Goal: Task Accomplishment & Management: Manage account settings

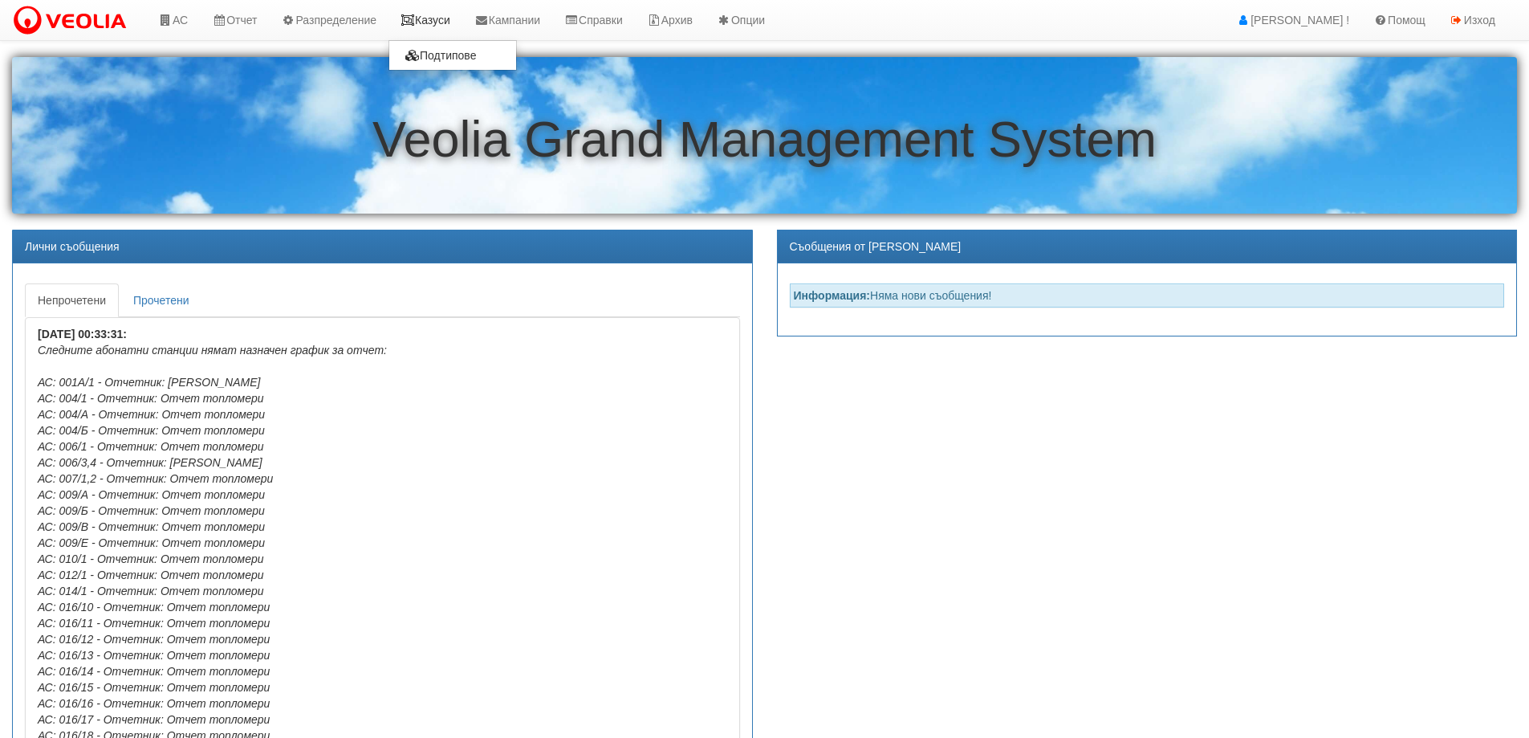
click at [425, 13] on link "Казуси" at bounding box center [426, 20] width 74 height 40
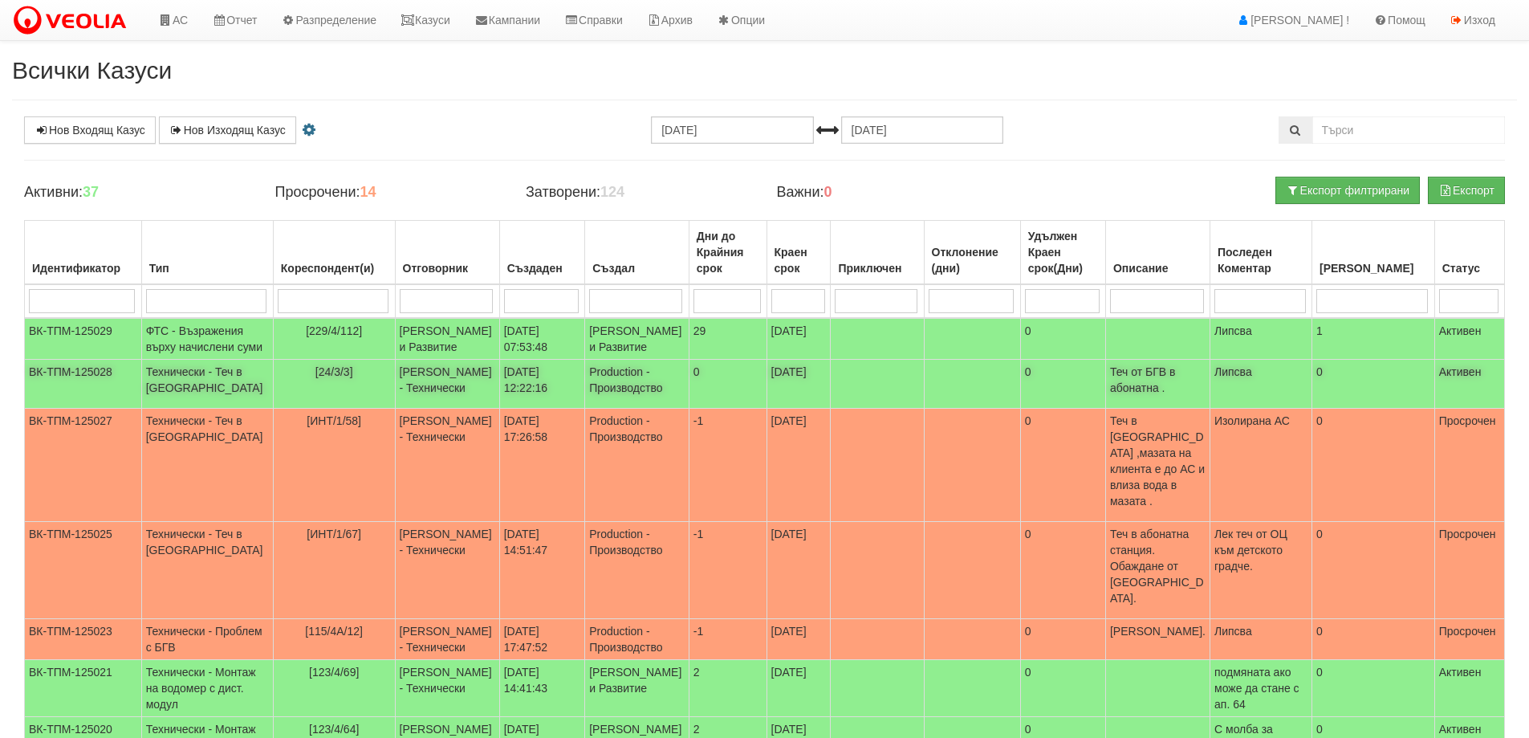
click at [315, 378] on span "[24/3/3]" at bounding box center [334, 371] width 38 height 13
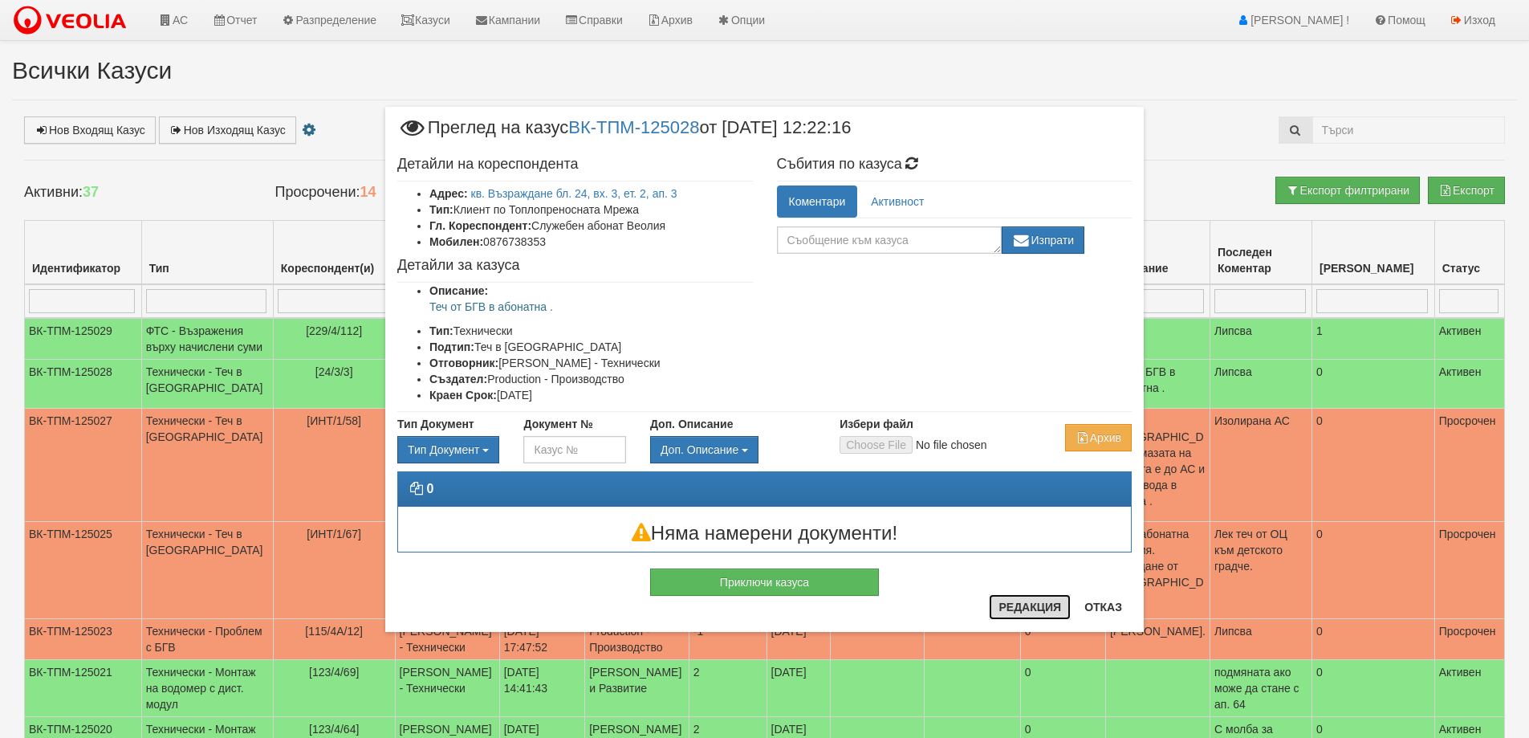
click at [1023, 605] on button "Редакция" at bounding box center [1030, 607] width 82 height 26
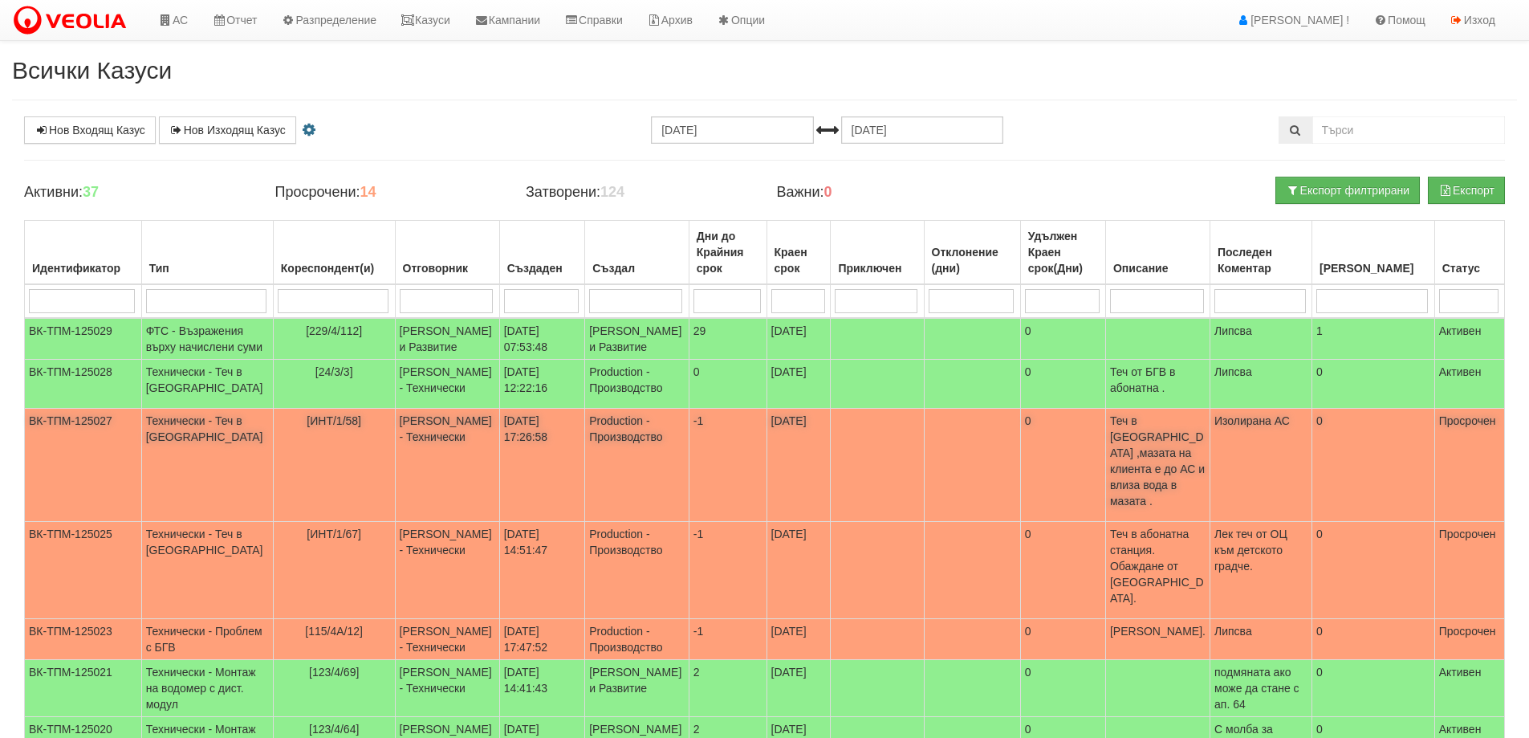
click at [307, 427] on span "[ИНТ/1/58]" at bounding box center [334, 420] width 55 height 13
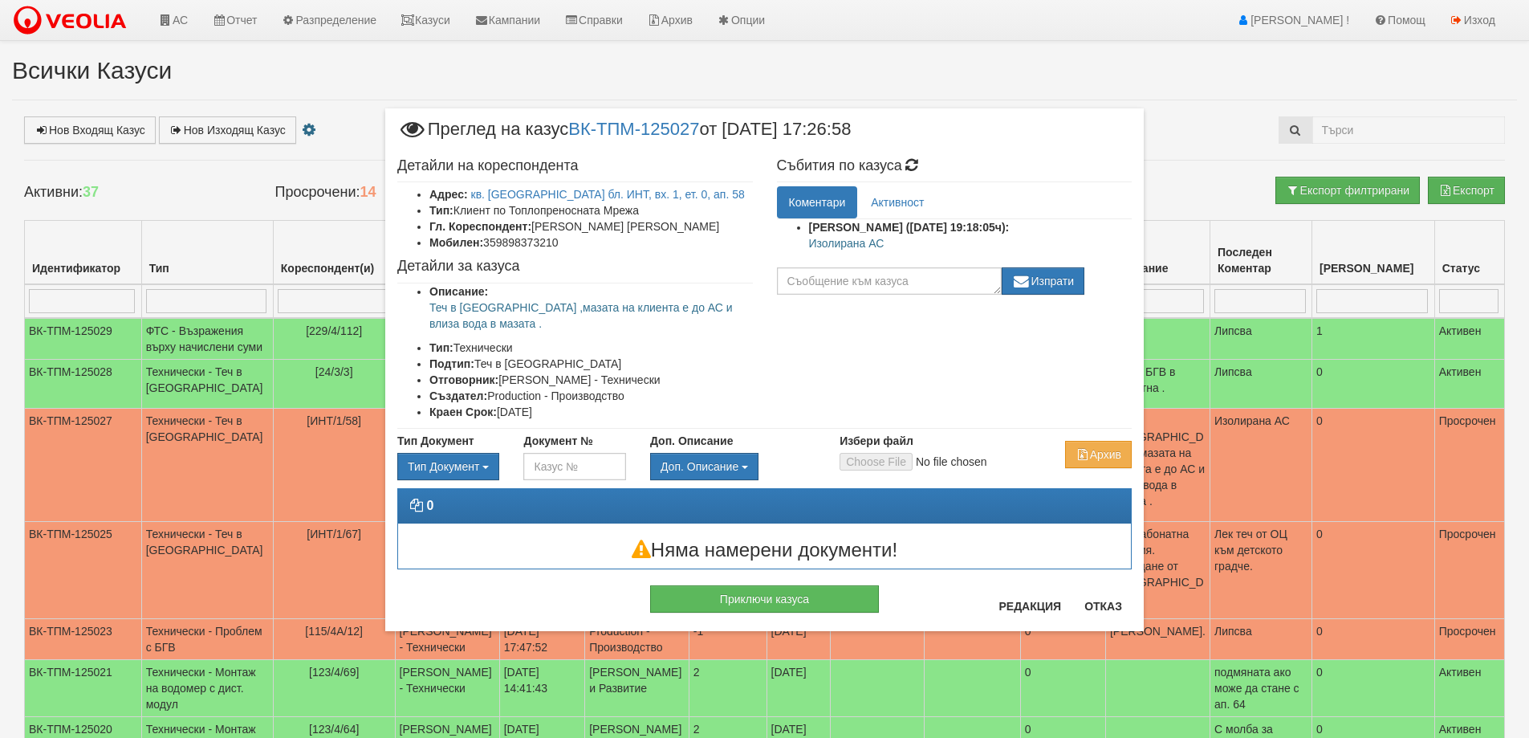
click at [840, 246] on p "Изолирана АС" at bounding box center [971, 243] width 324 height 16
click at [901, 242] on p "Изолирана АС" at bounding box center [971, 243] width 324 height 16
click at [844, 243] on p "Изолирана АС" at bounding box center [971, 243] width 324 height 16
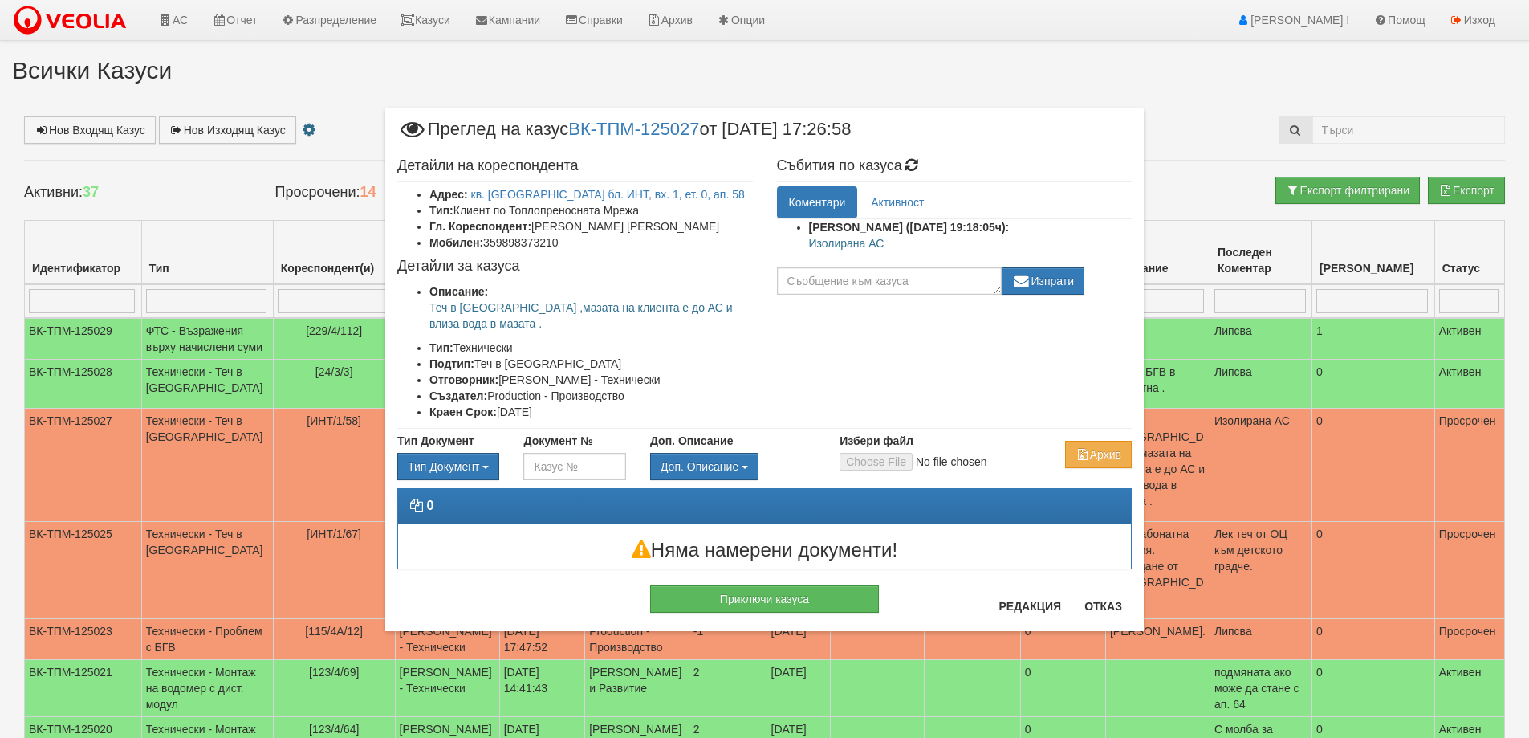
click at [844, 243] on p "Изолирана АС" at bounding box center [971, 243] width 324 height 16
copy div "Изолирана АС"
click at [762, 585] on button "Приключи казуса" at bounding box center [764, 598] width 229 height 27
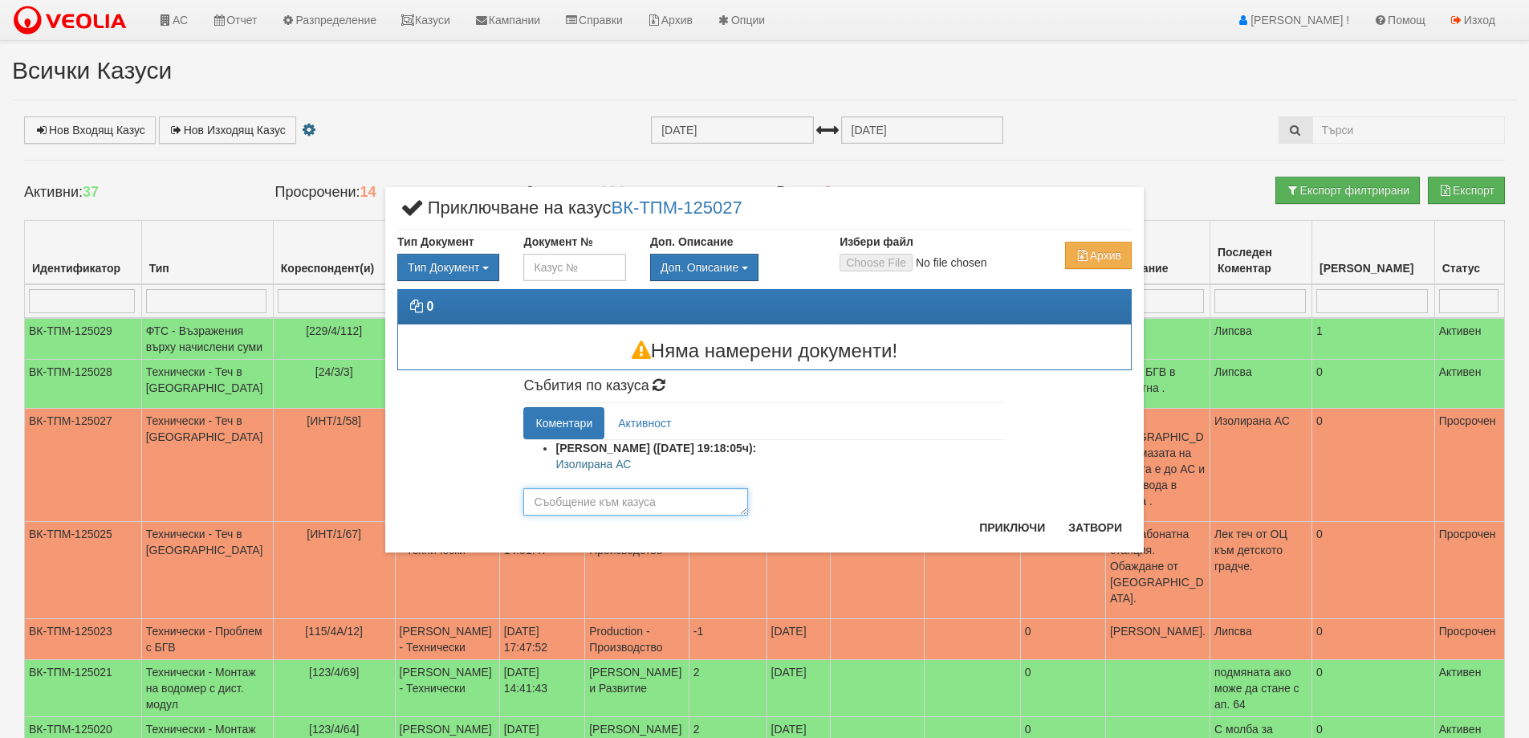
click at [634, 500] on textarea at bounding box center [635, 501] width 225 height 27
paste textarea "Изолирана АС"
type textarea "Изолирана АС"
click at [1046, 528] on button "Приключи" at bounding box center [1012, 528] width 85 height 26
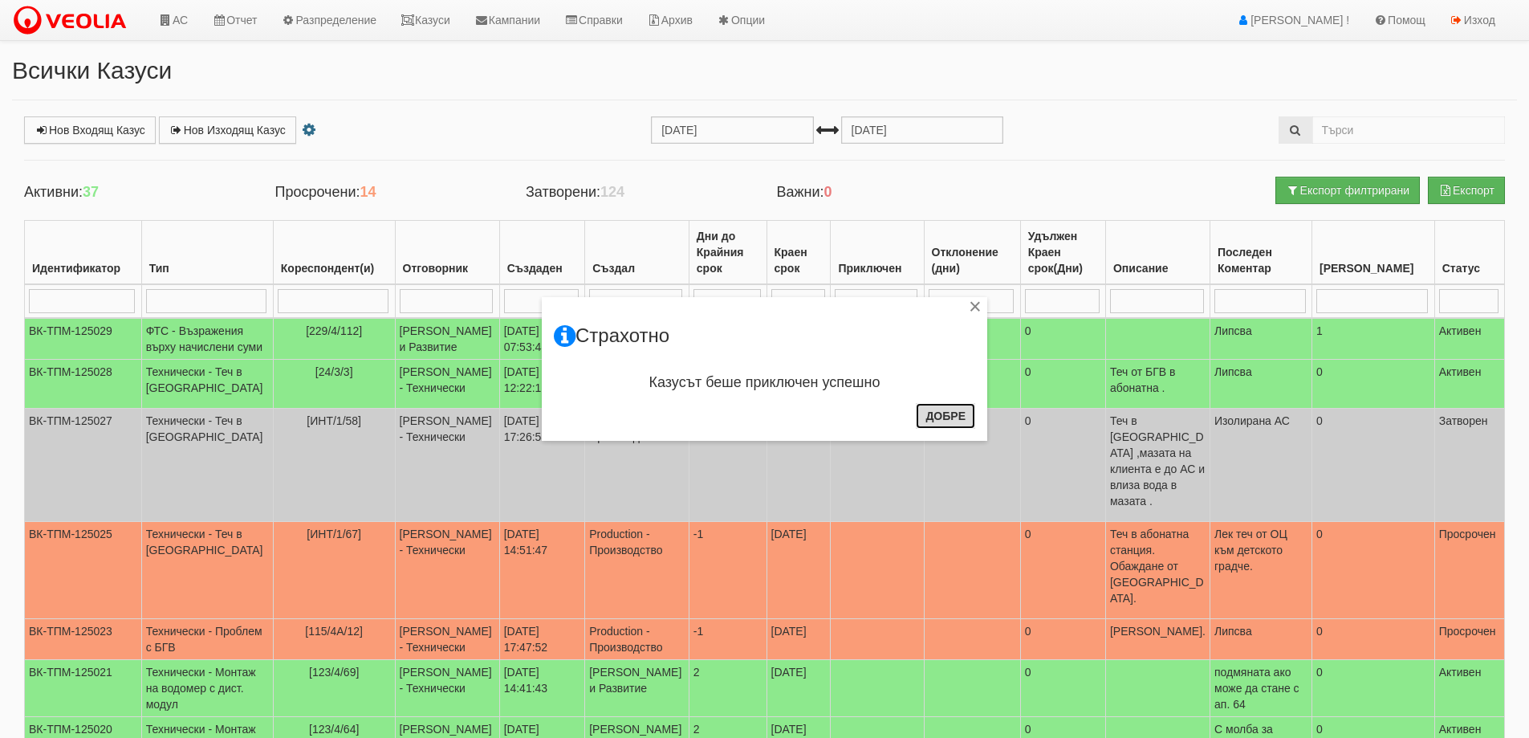
click at [949, 414] on button "Добре" at bounding box center [945, 416] width 59 height 26
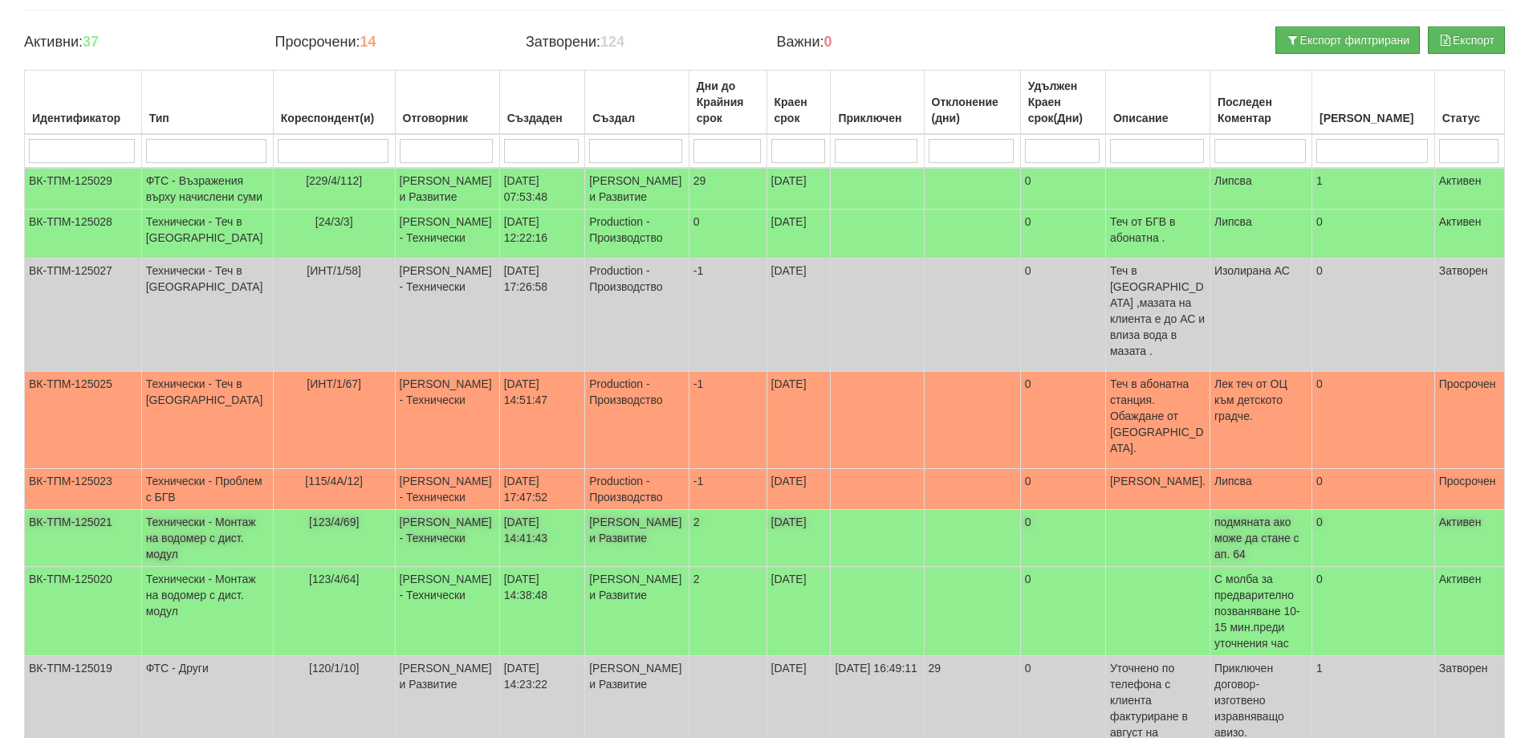
scroll to position [161, 0]
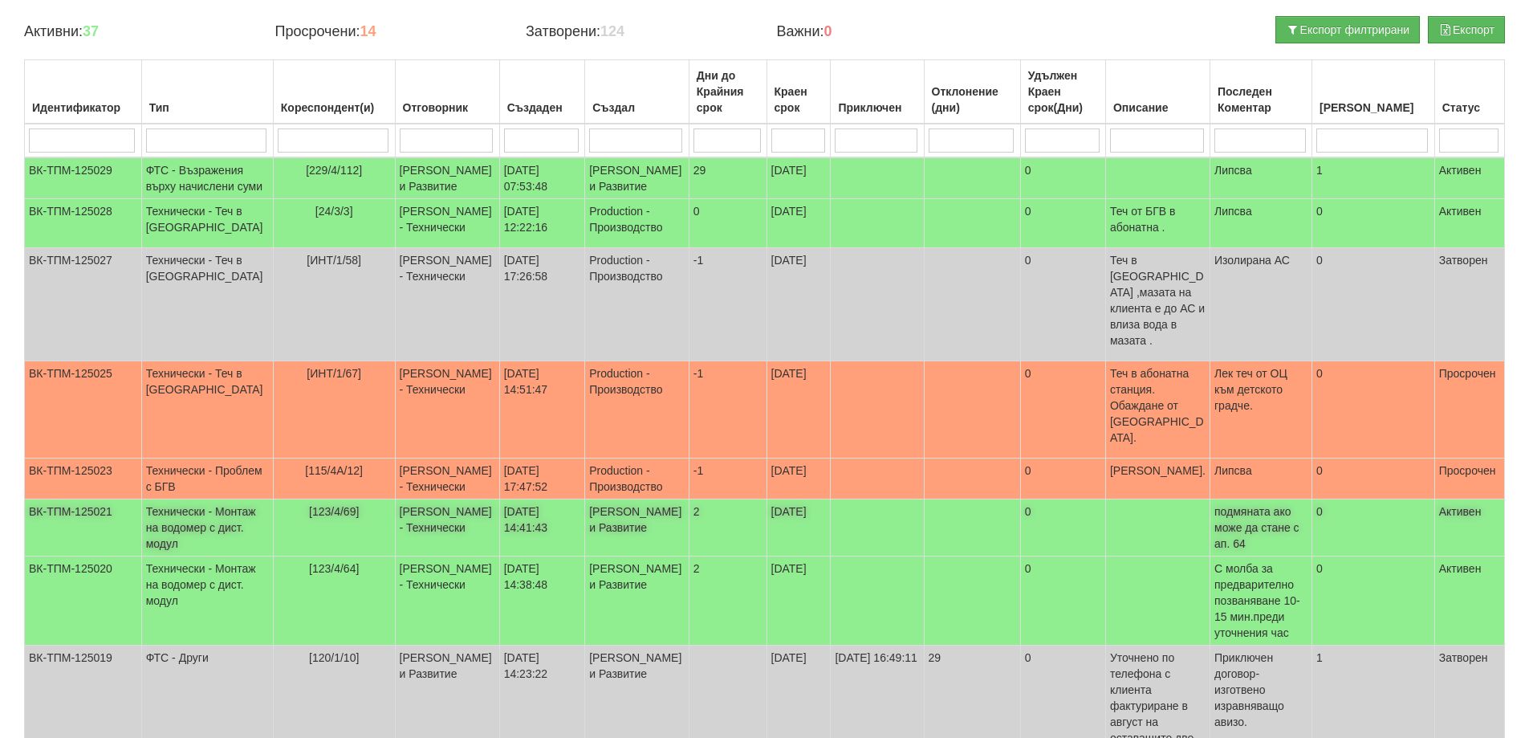
click at [300, 499] on td "[123/4/69]" at bounding box center [334, 527] width 122 height 57
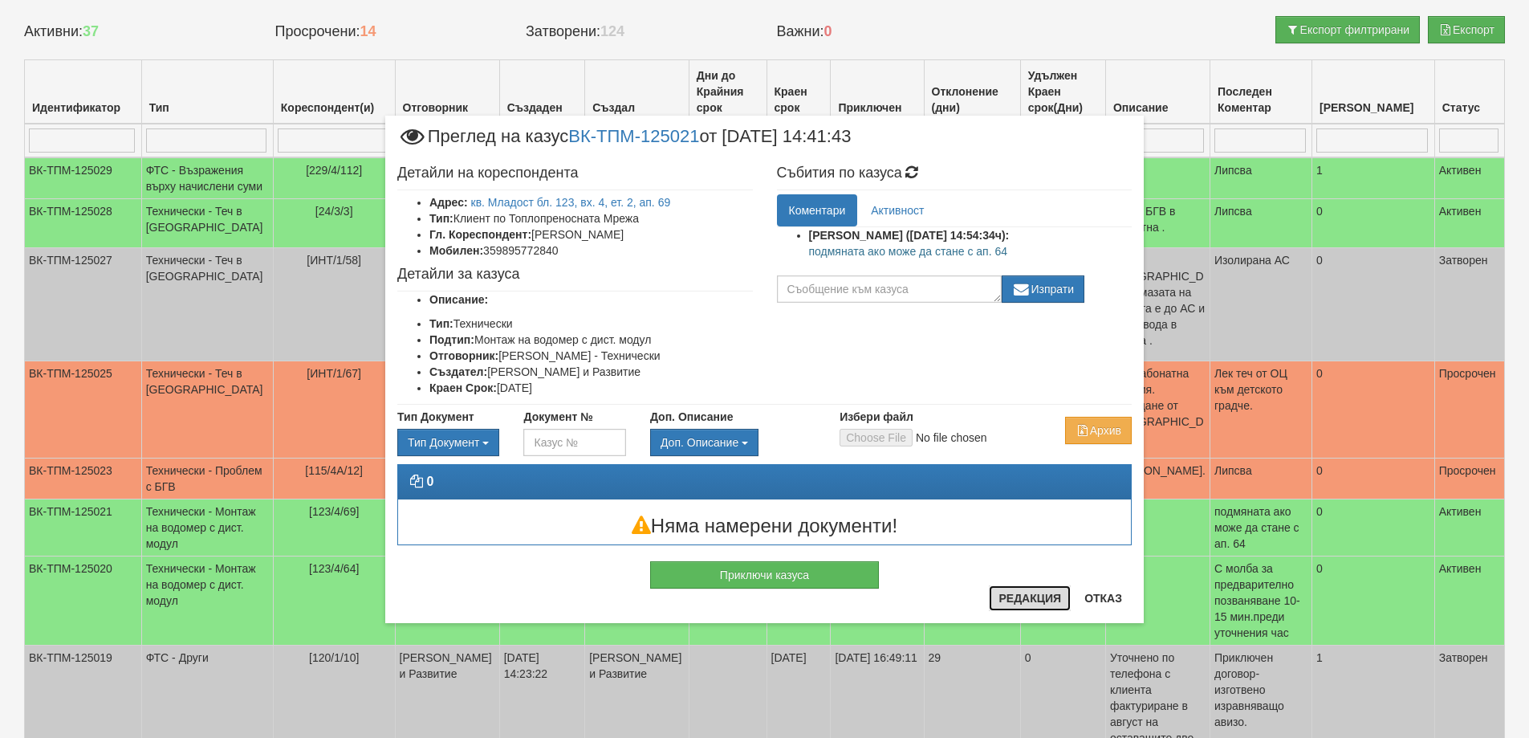
click at [1011, 600] on button "Редакция" at bounding box center [1030, 598] width 82 height 26
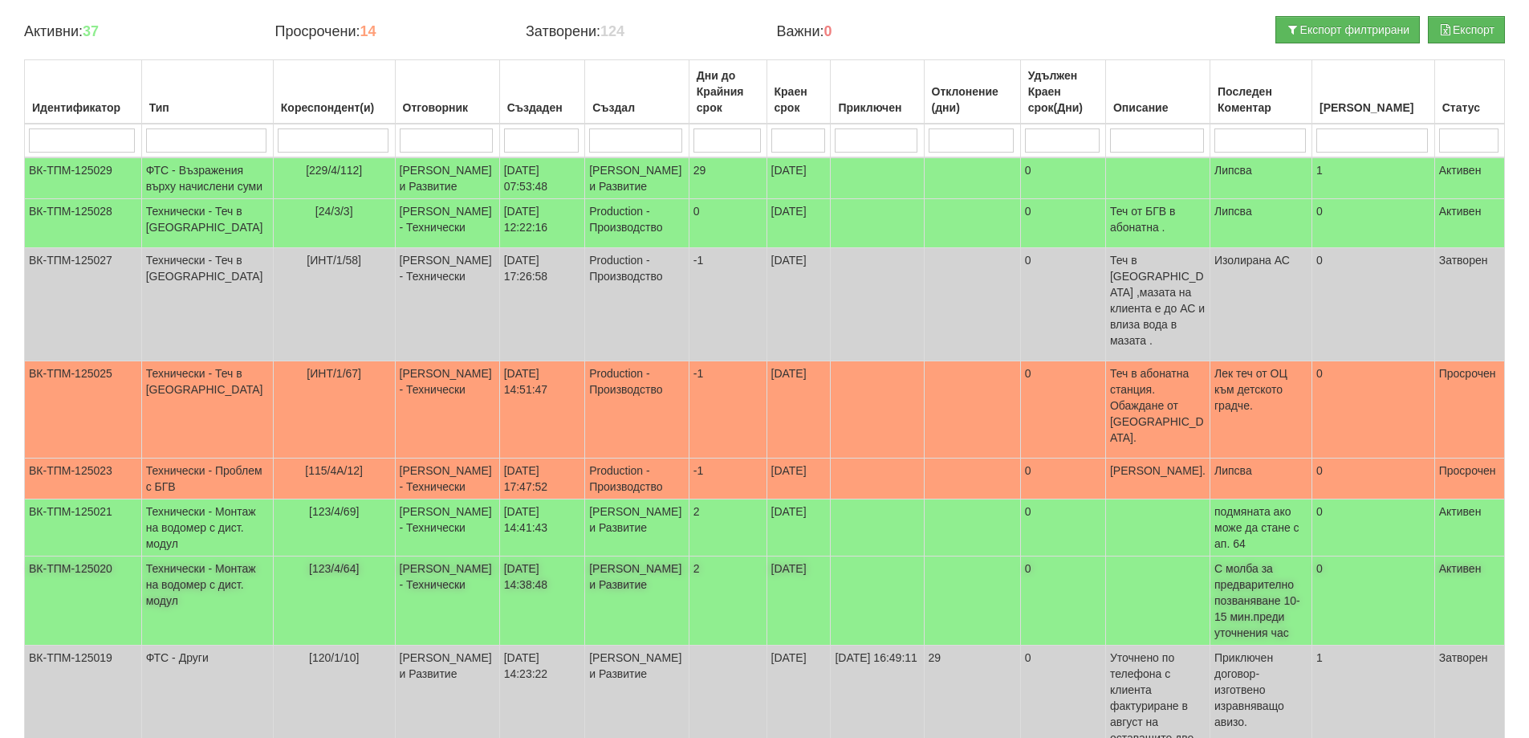
click at [311, 562] on span "[123/4/64]" at bounding box center [334, 568] width 50 height 13
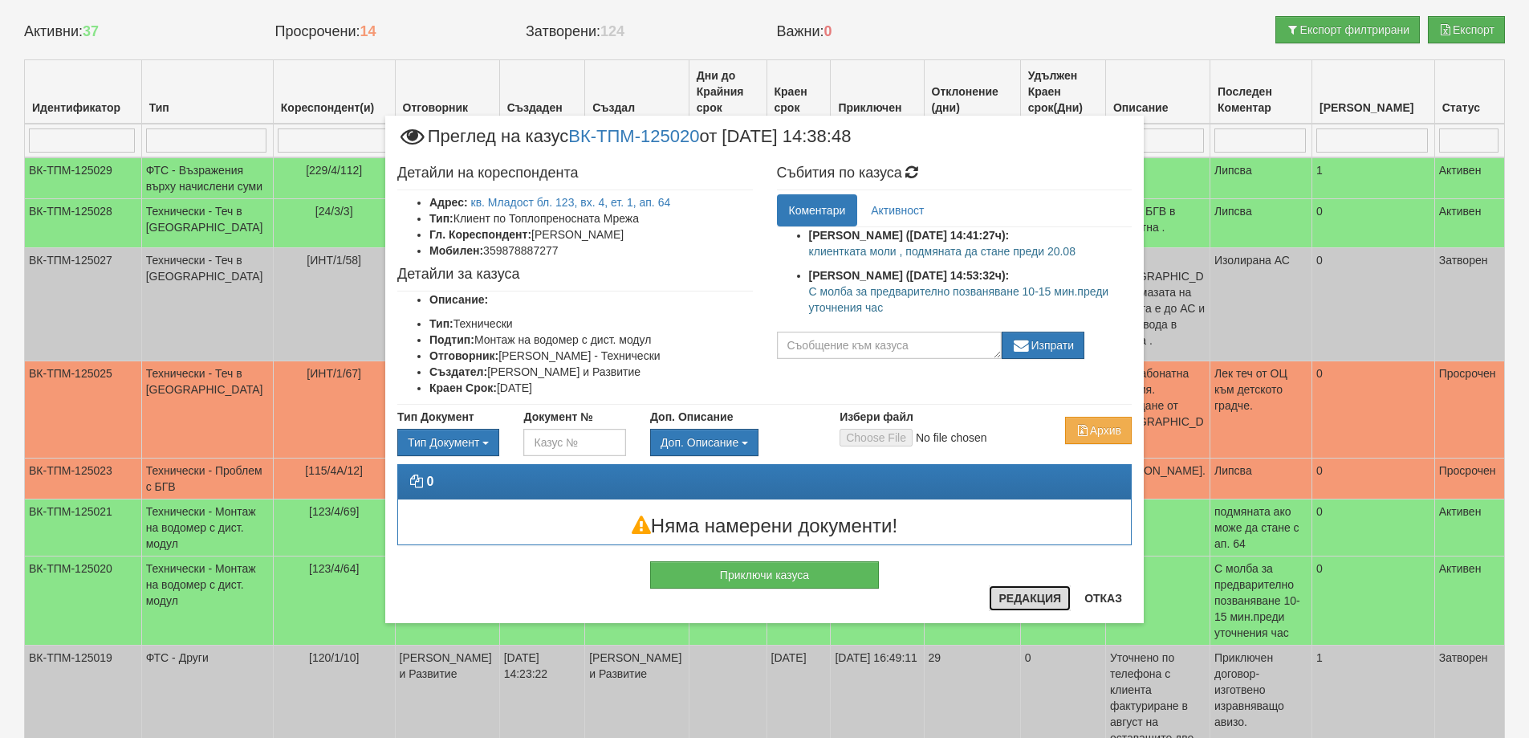
click at [1018, 592] on button "Редакция" at bounding box center [1030, 598] width 82 height 26
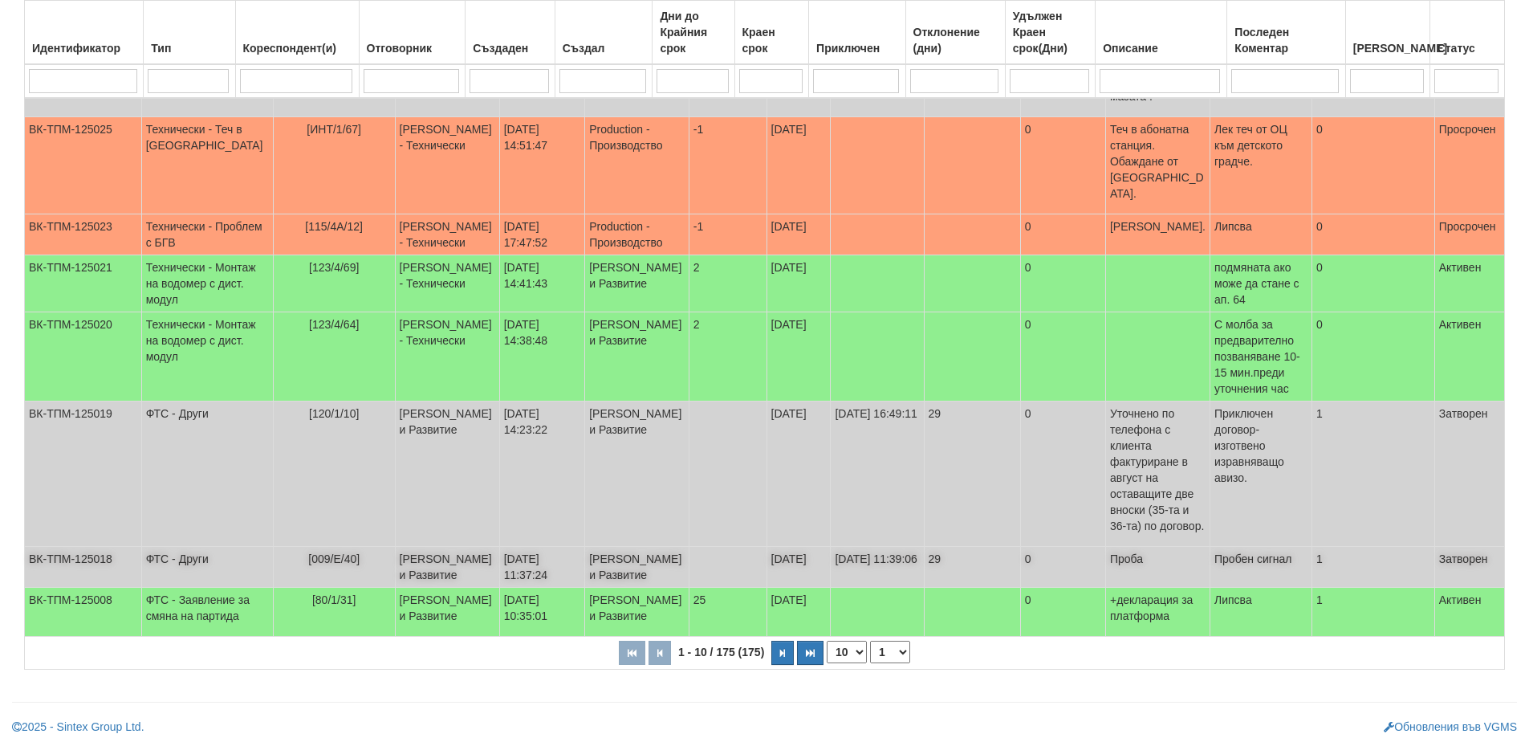
scroll to position [405, 0]
click at [788, 646] on button "button" at bounding box center [782, 652] width 22 height 24
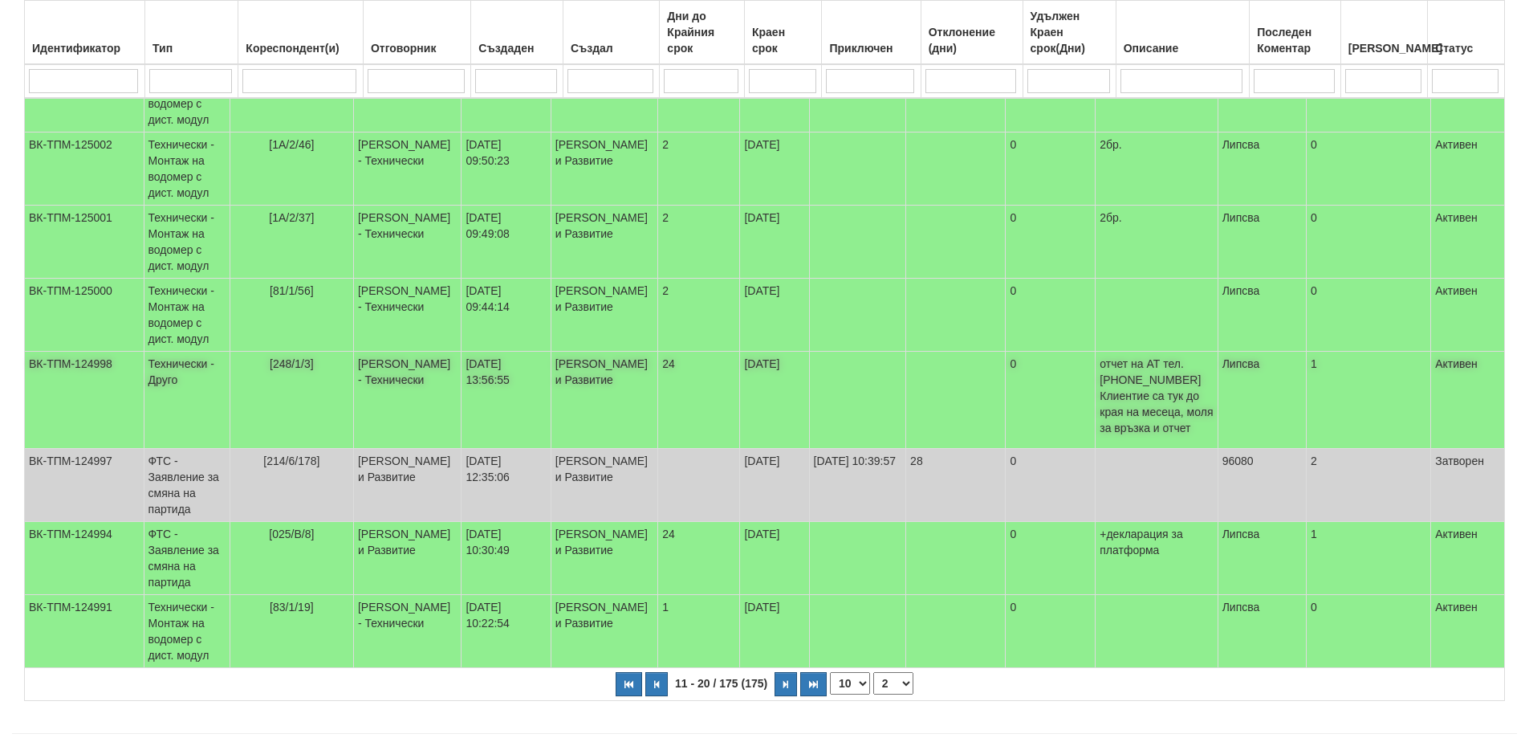
click at [308, 364] on span "[248/1/3]" at bounding box center [292, 363] width 44 height 13
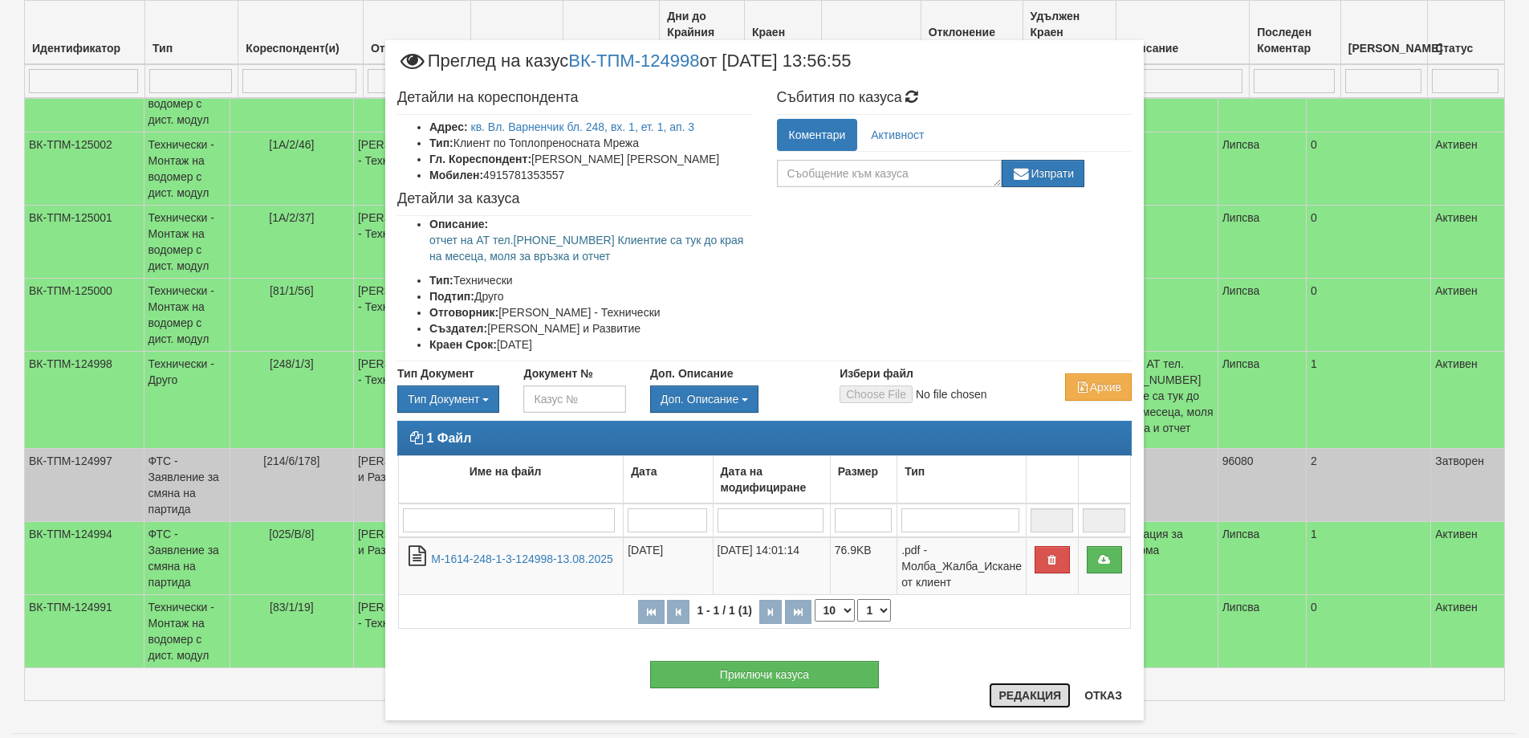
click at [1003, 690] on button "Редакция" at bounding box center [1030, 695] width 82 height 26
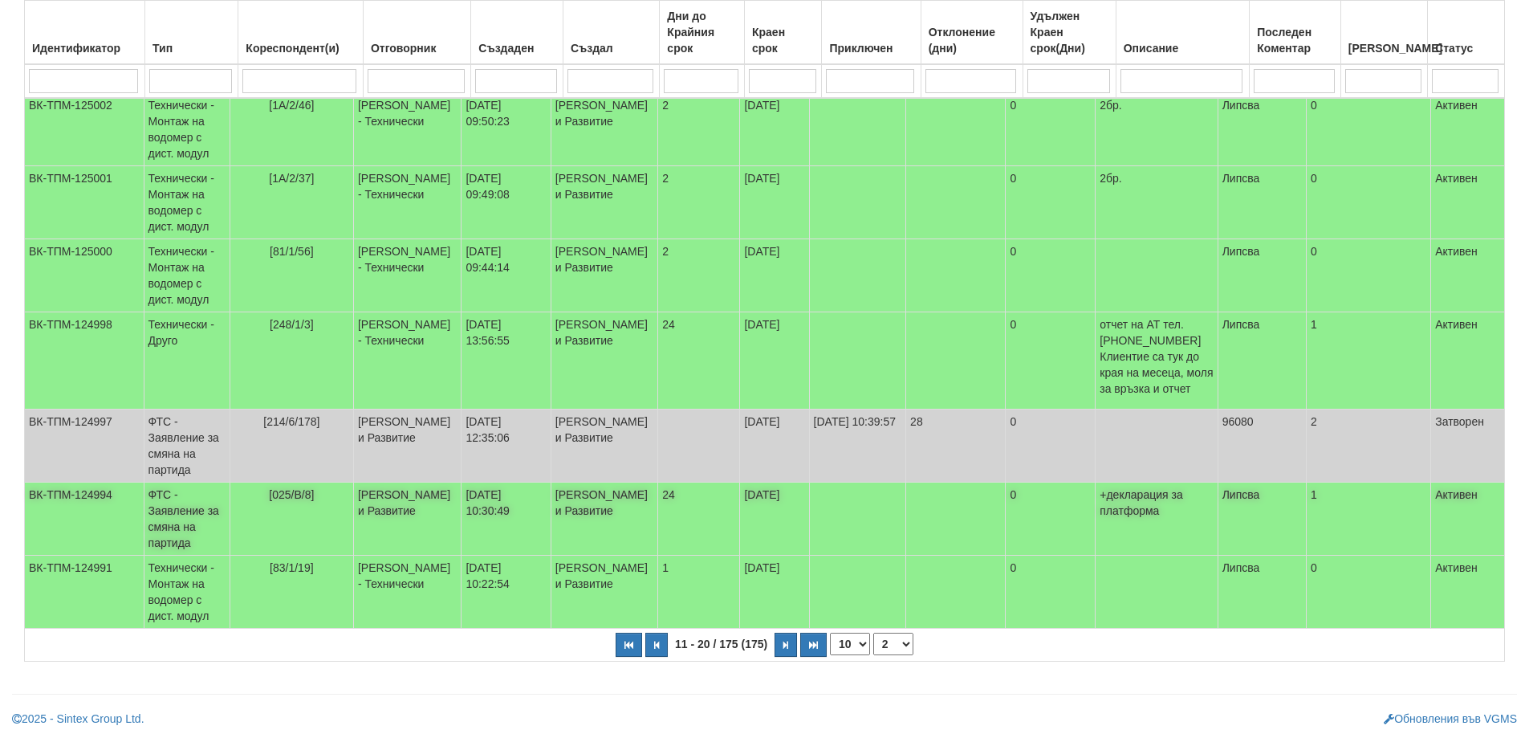
scroll to position [446, 0]
click at [310, 572] on span "[83/1/19]" at bounding box center [292, 566] width 44 height 13
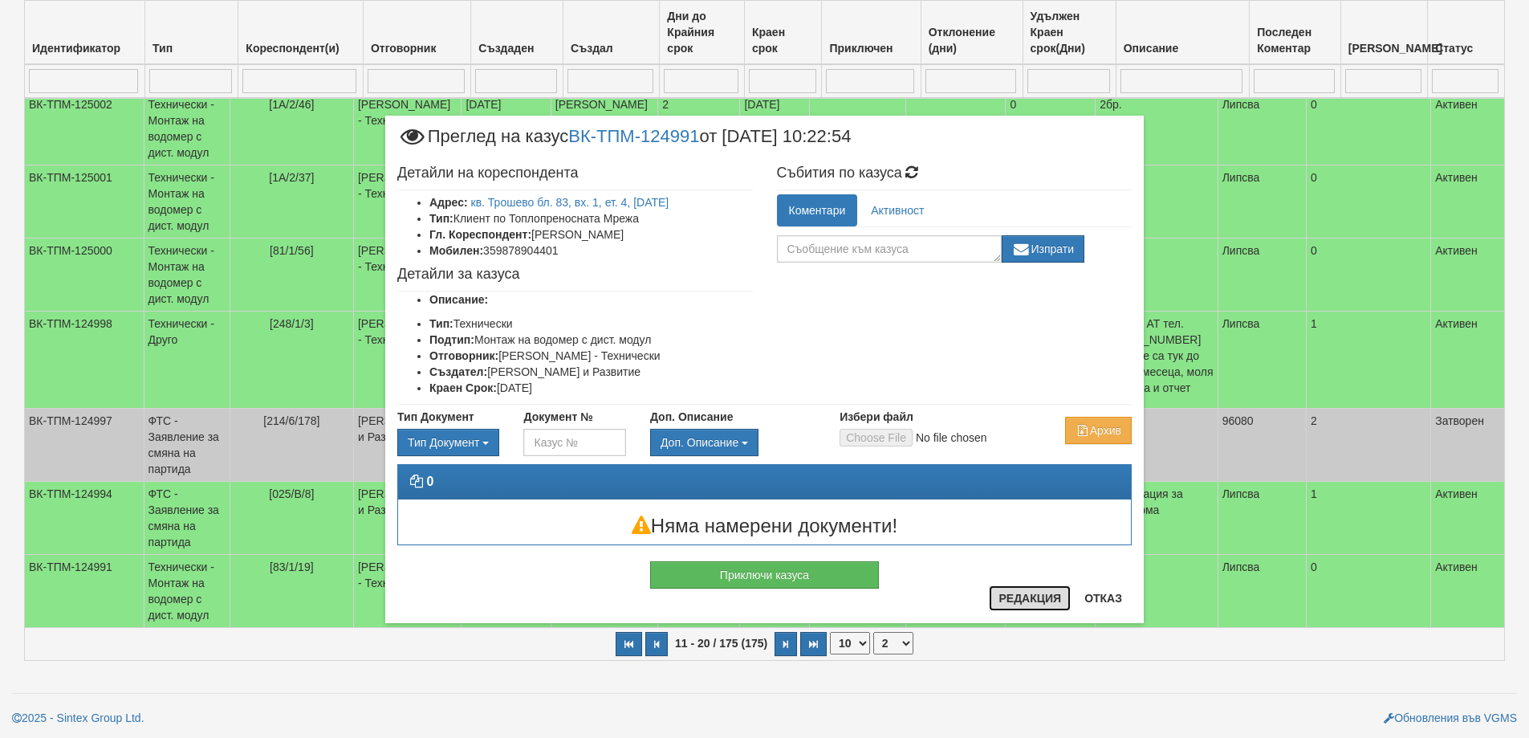
click at [1027, 596] on button "Редакция" at bounding box center [1030, 598] width 82 height 26
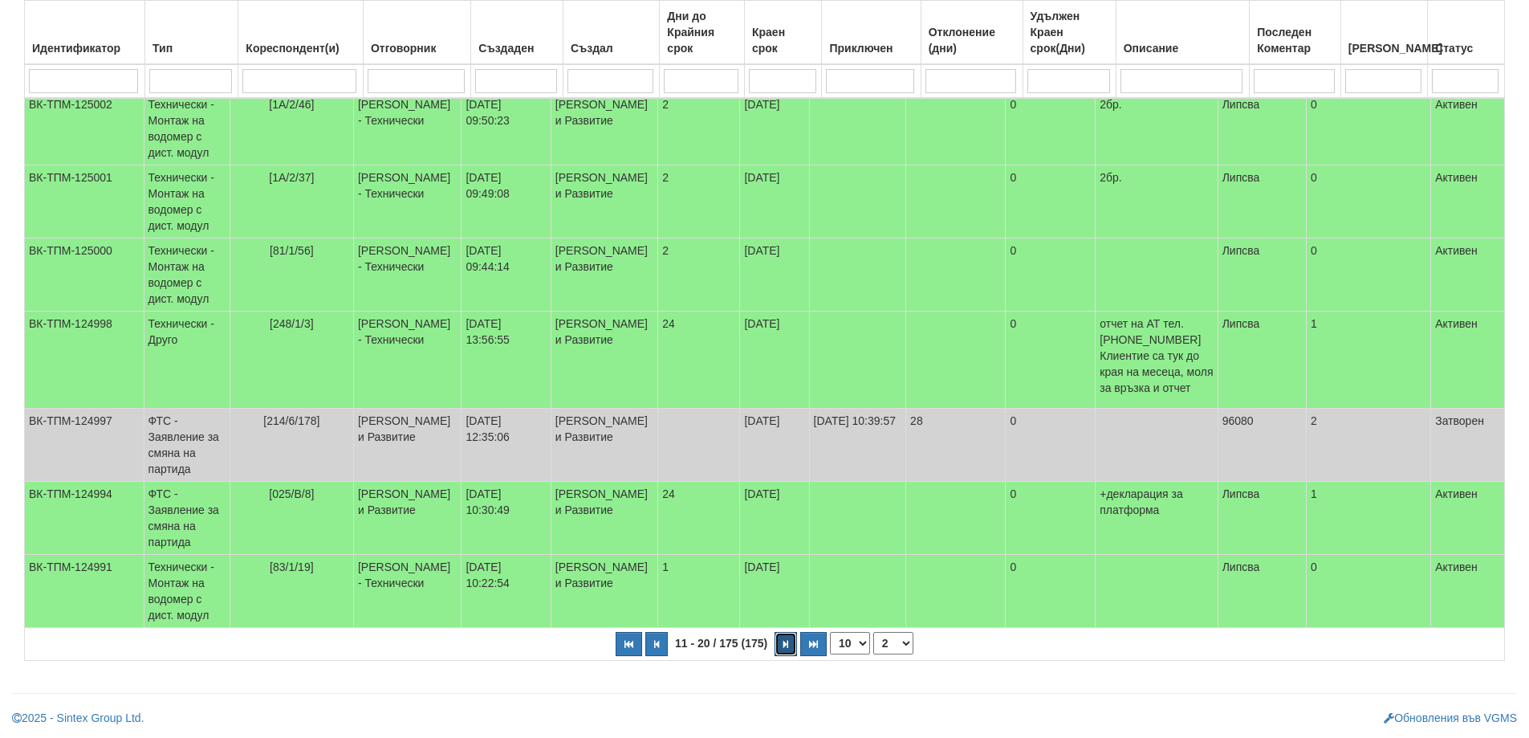
click at [778, 652] on button "button" at bounding box center [786, 644] width 22 height 24
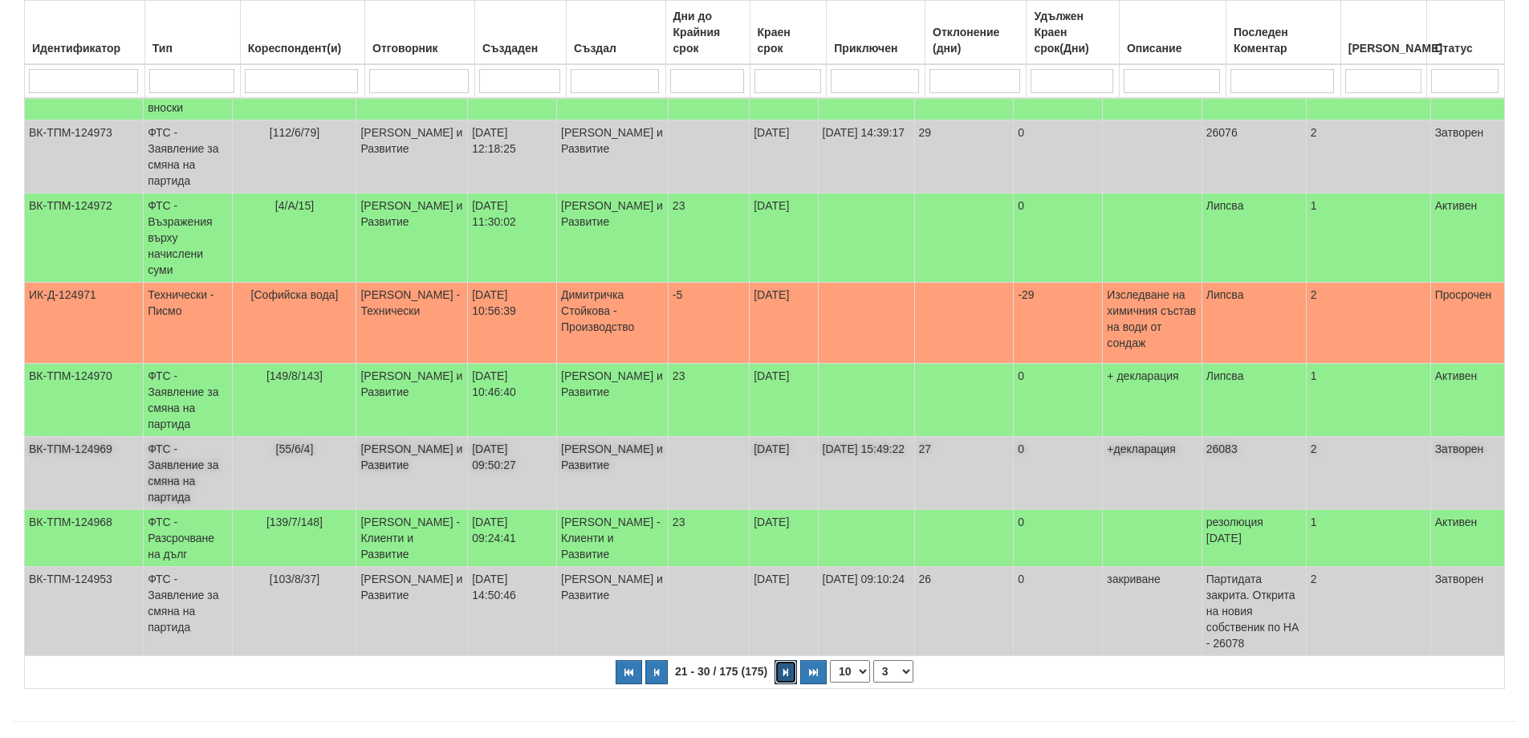
scroll to position [413, 0]
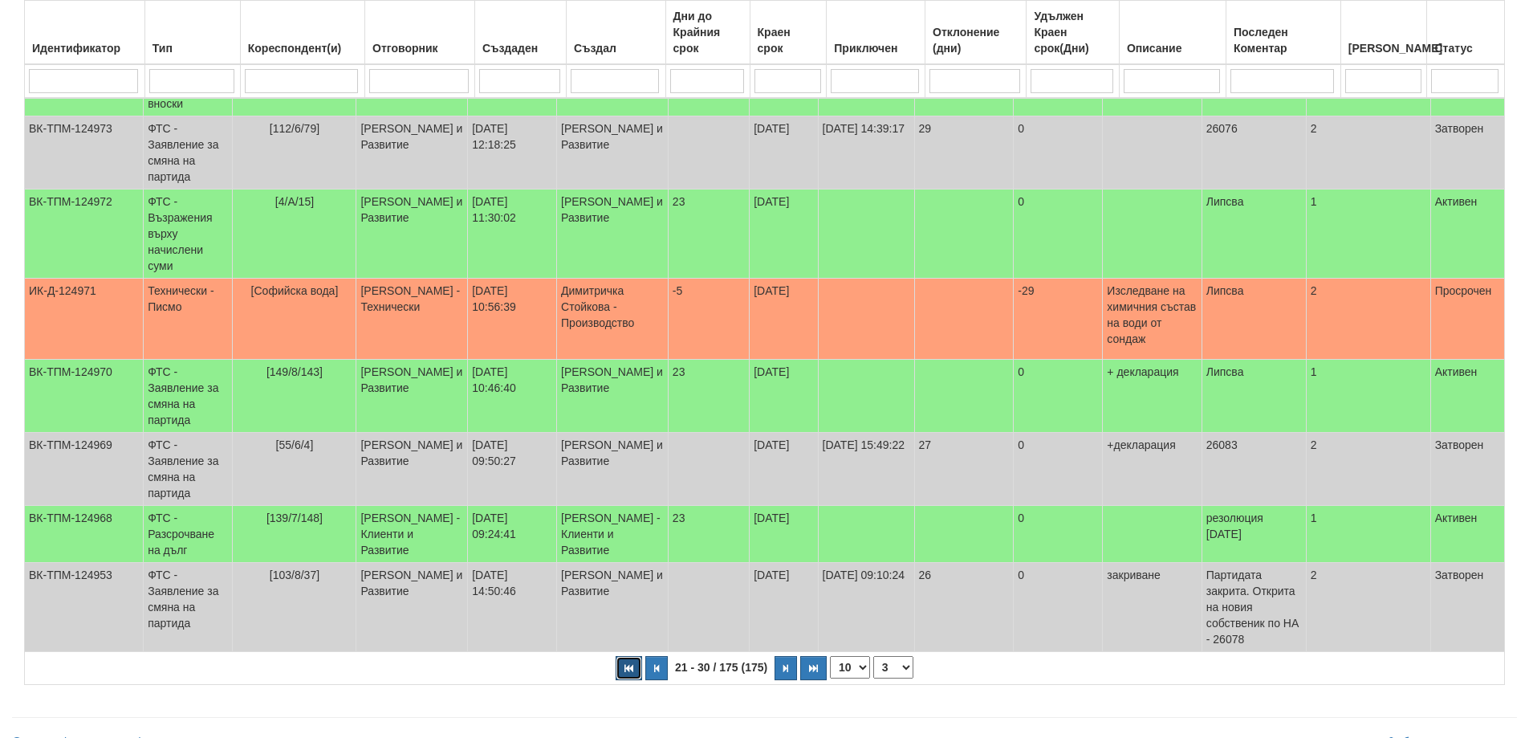
click at [621, 656] on button "button" at bounding box center [629, 668] width 26 height 24
select select "1"
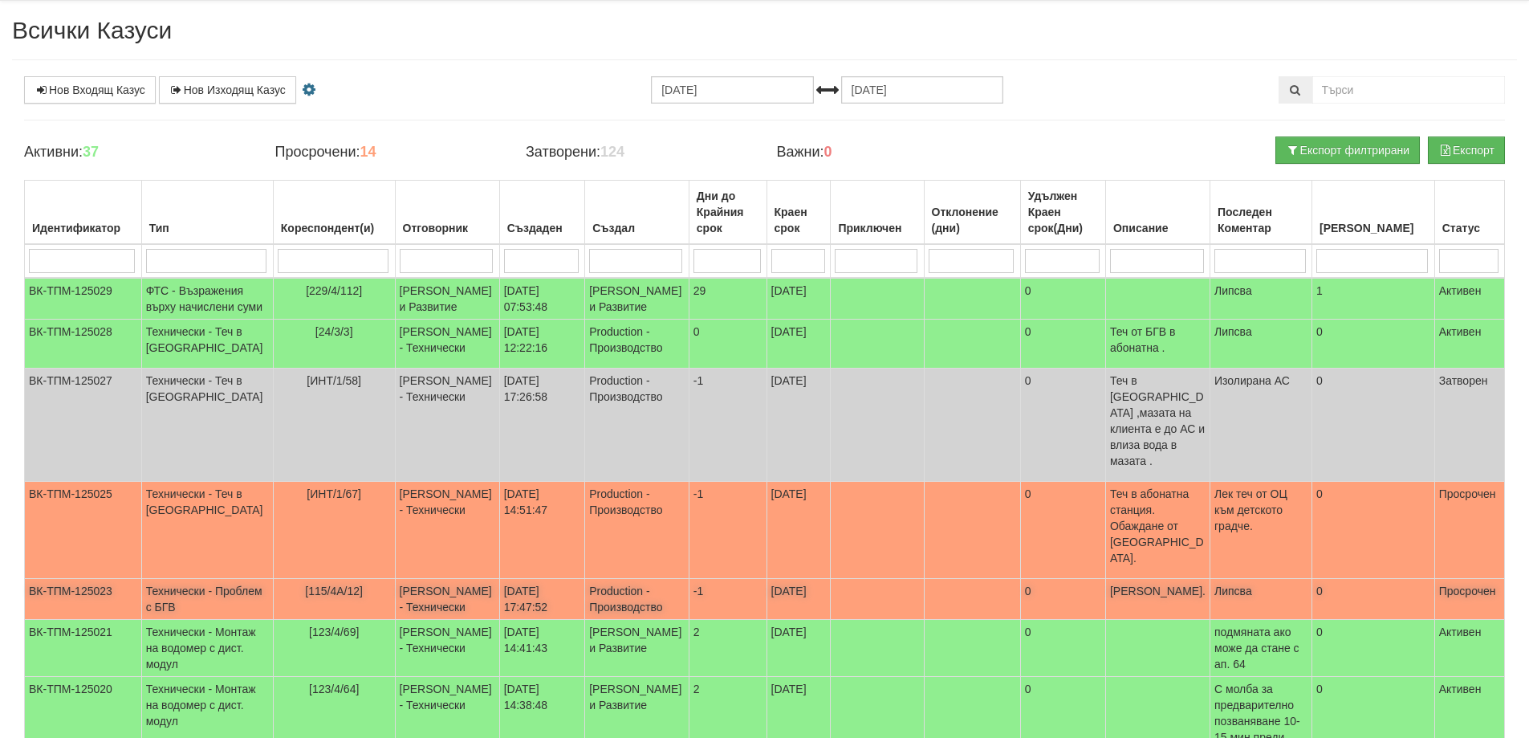
scroll to position [0, 0]
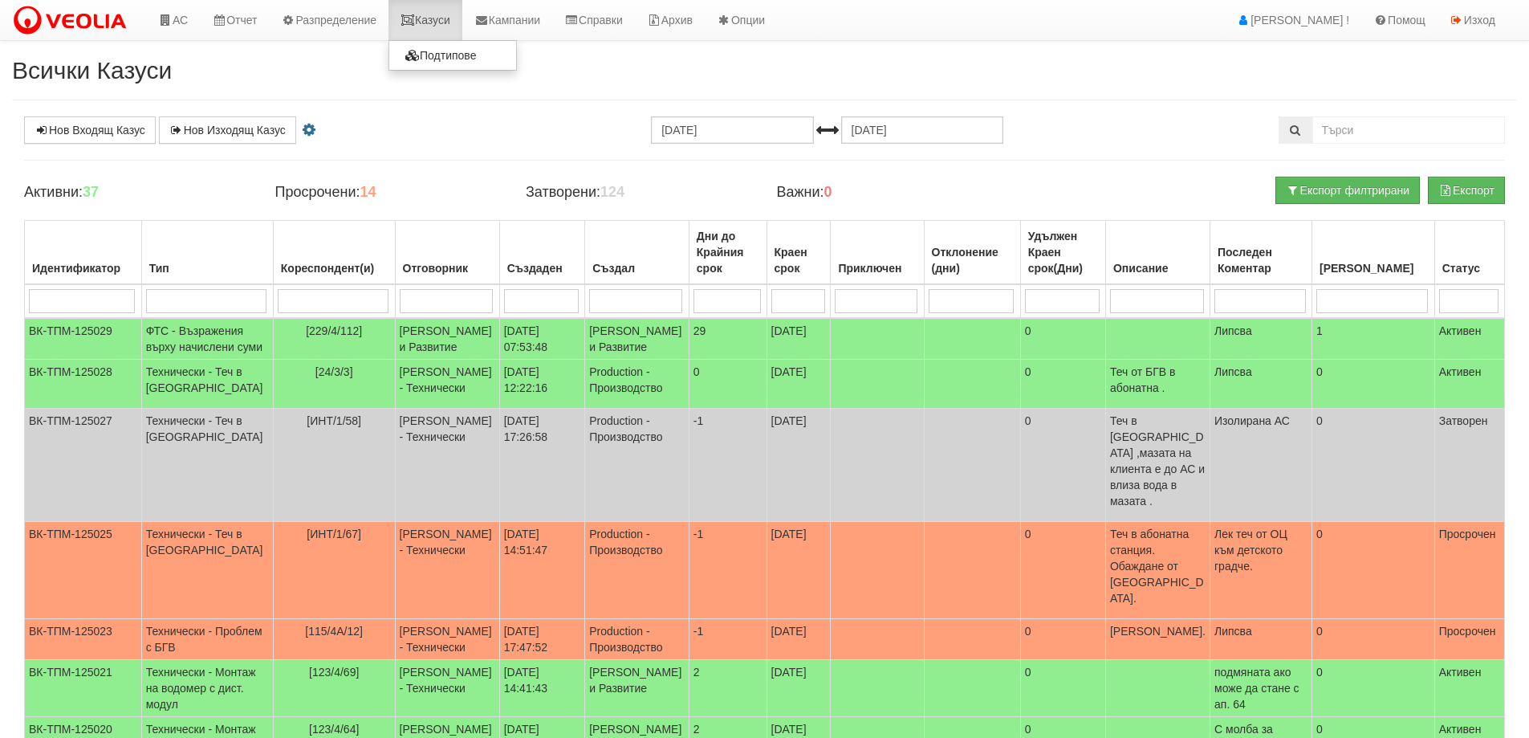
click at [452, 22] on link "Казуси" at bounding box center [426, 20] width 74 height 40
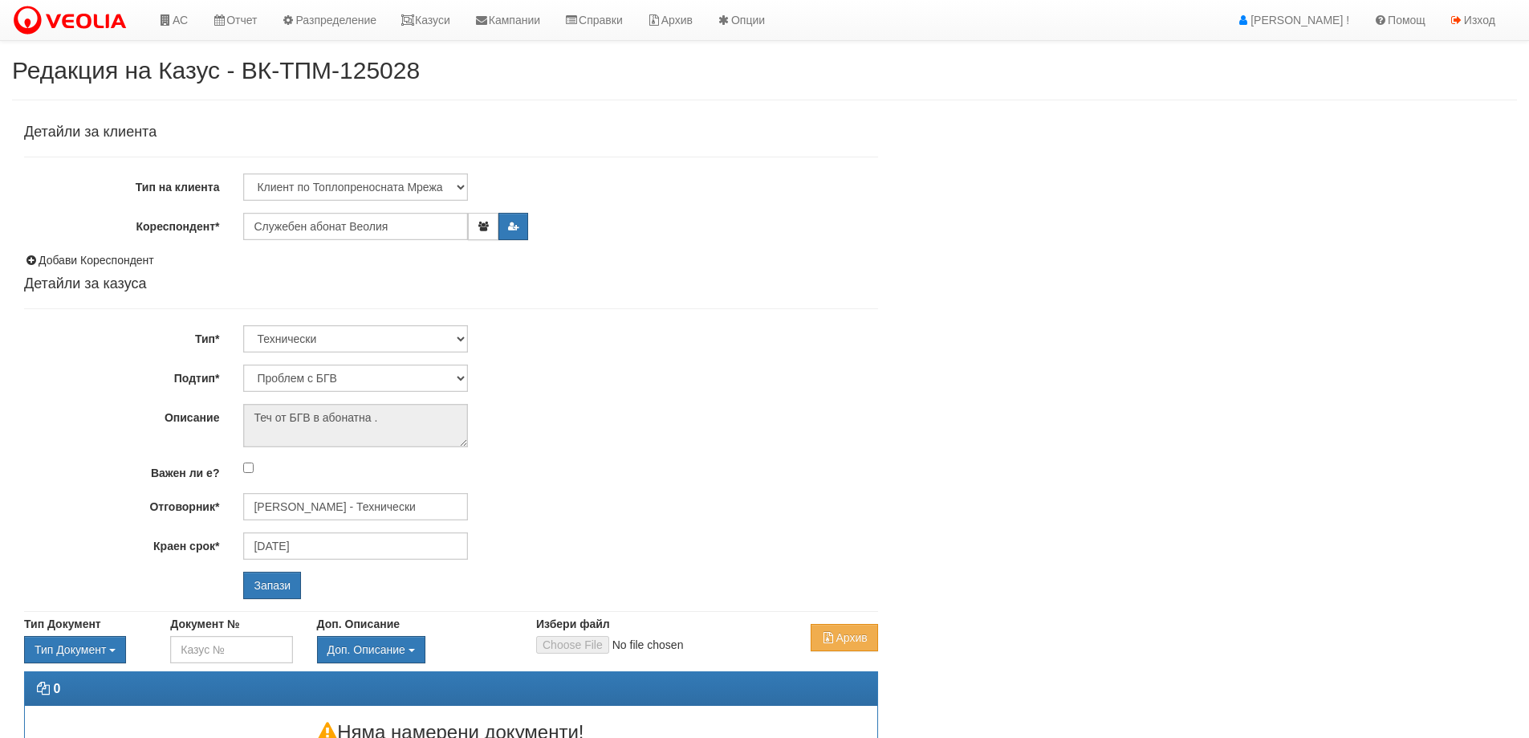
select select "Теч в [GEOGRAPHIC_DATA]"
click at [319, 506] on input "[PERSON_NAME] - Технически" at bounding box center [355, 506] width 225 height 27
type input "P"
type input "З"
click at [324, 547] on div "[PERSON_NAME] - Технически" at bounding box center [702, 550] width 914 height 20
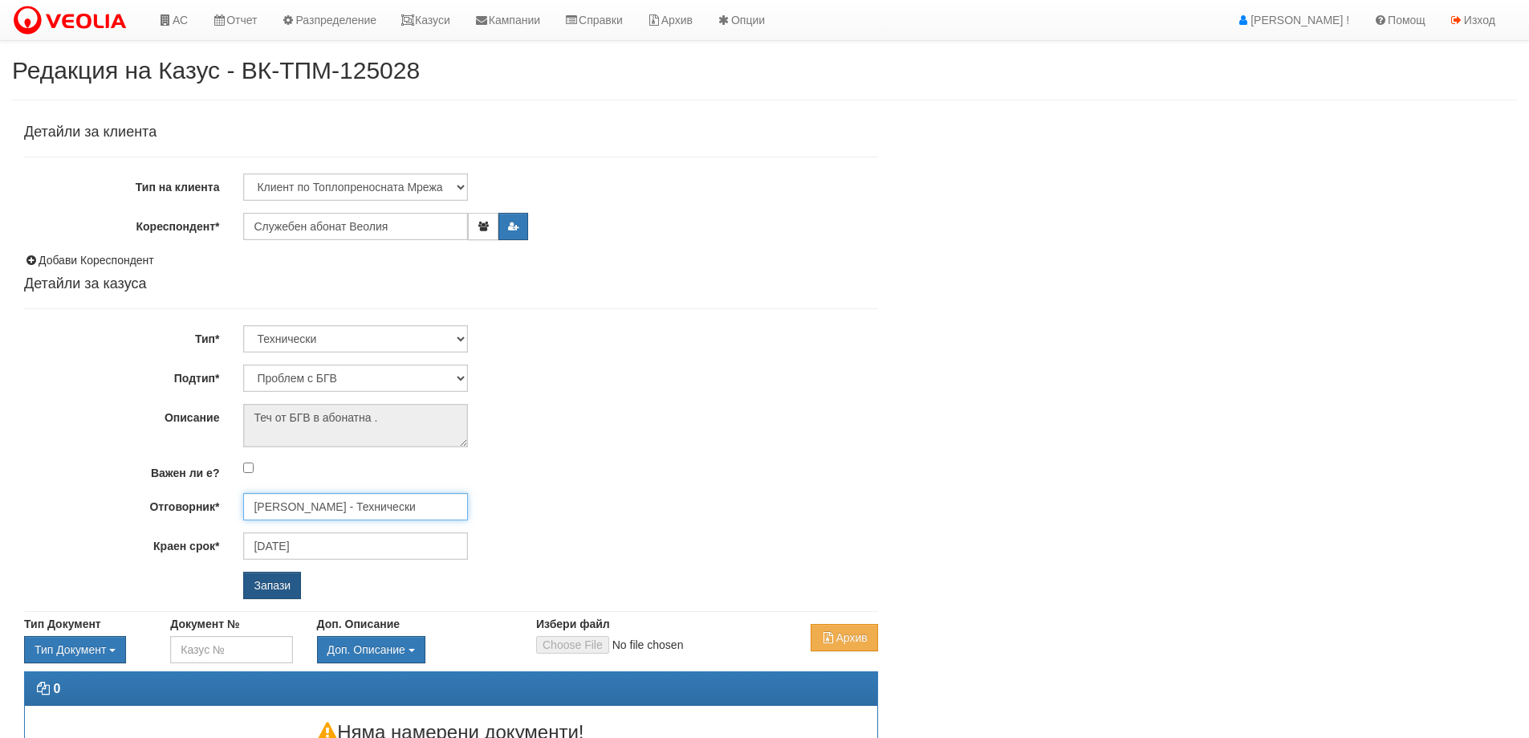
type input "[PERSON_NAME] - Технически"
click at [277, 584] on input "Запази" at bounding box center [272, 585] width 58 height 27
select select "Монтаж на водомер с дист. модул"
click at [410, 515] on input "[PERSON_NAME] - Технически" at bounding box center [355, 506] width 225 height 27
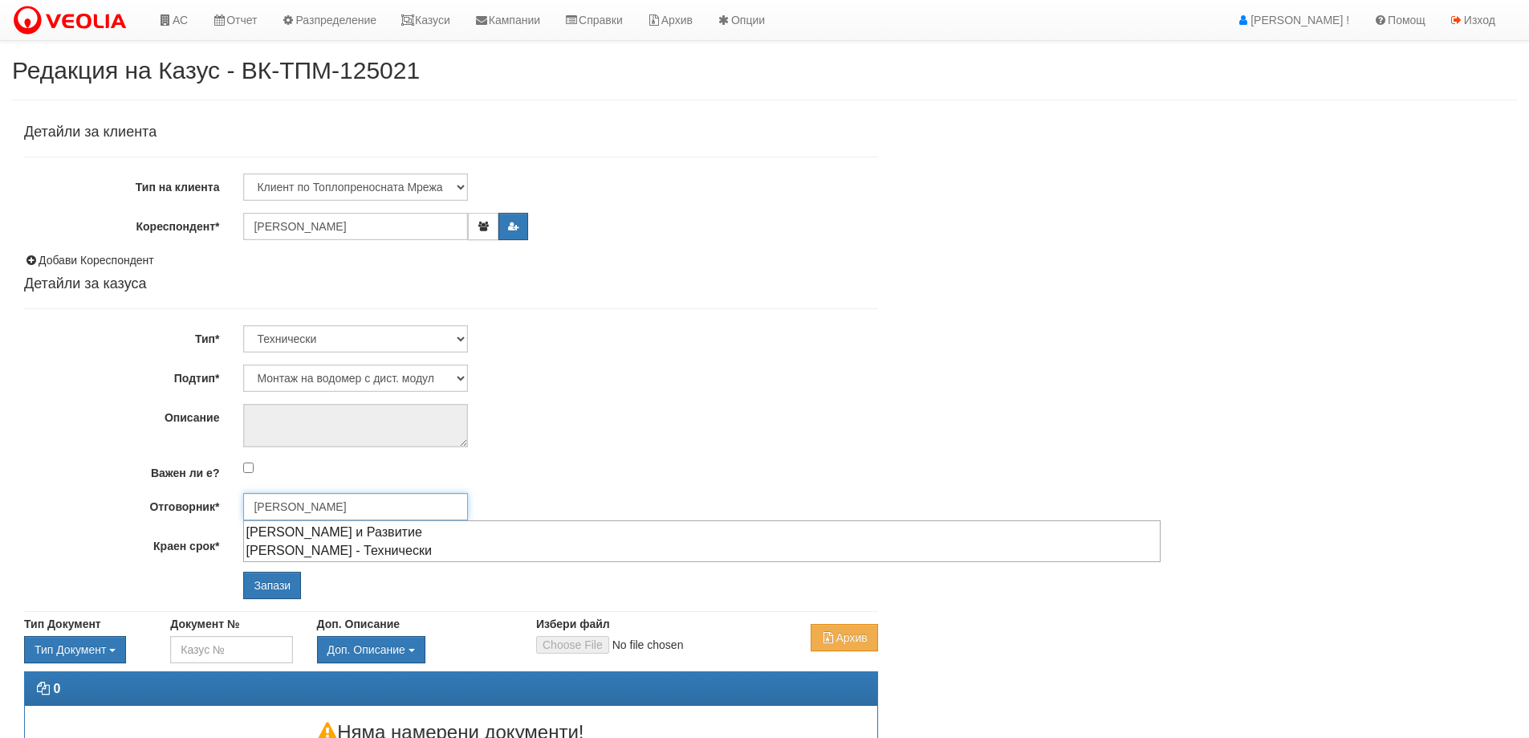
click at [375, 561] on ul "Петър Монев - Клиенти и Развитие Петър Добрев - Технически" at bounding box center [702, 541] width 918 height 42
click at [372, 543] on div "Петър Добрев - Технически" at bounding box center [702, 550] width 914 height 20
type input "[PERSON_NAME] - Технически"
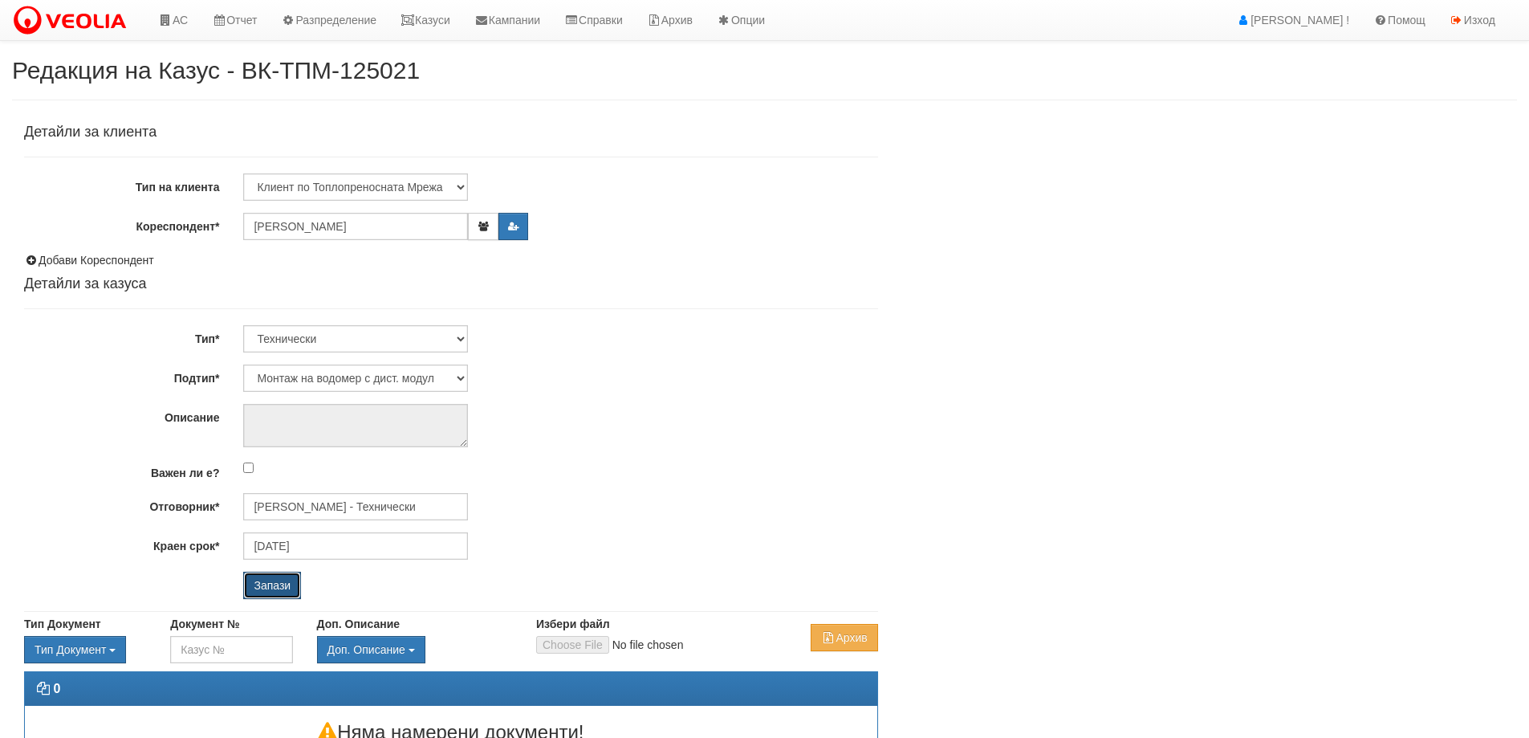
click at [295, 592] on input "Запази" at bounding box center [272, 585] width 58 height 27
select select "Монтаж на водомер с дист. модул"
click at [353, 502] on input "[PERSON_NAME] - Технически" at bounding box center [355, 506] width 225 height 27
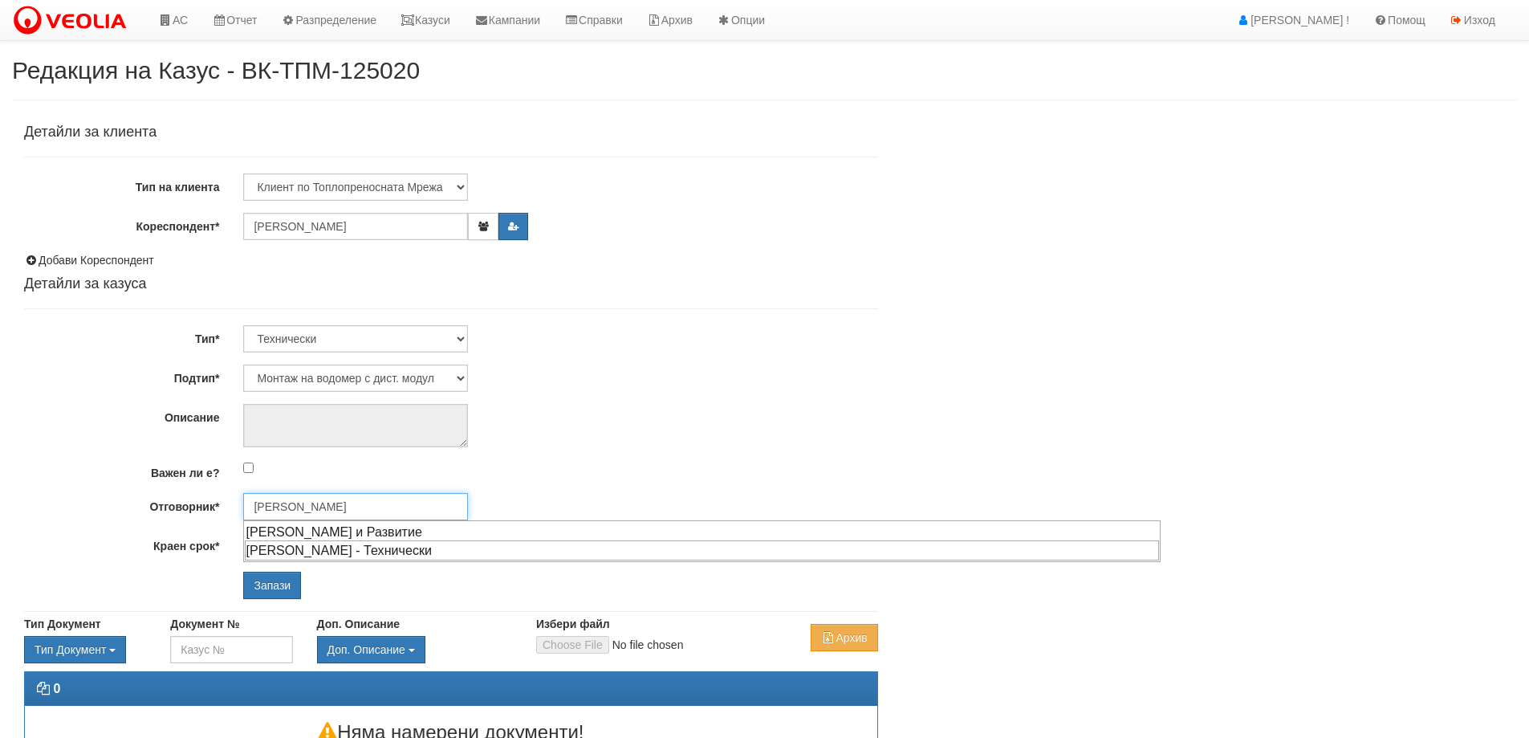
click at [324, 551] on div "[PERSON_NAME] - Технически" at bounding box center [702, 550] width 914 height 20
type input "[PERSON_NAME] - Технически"
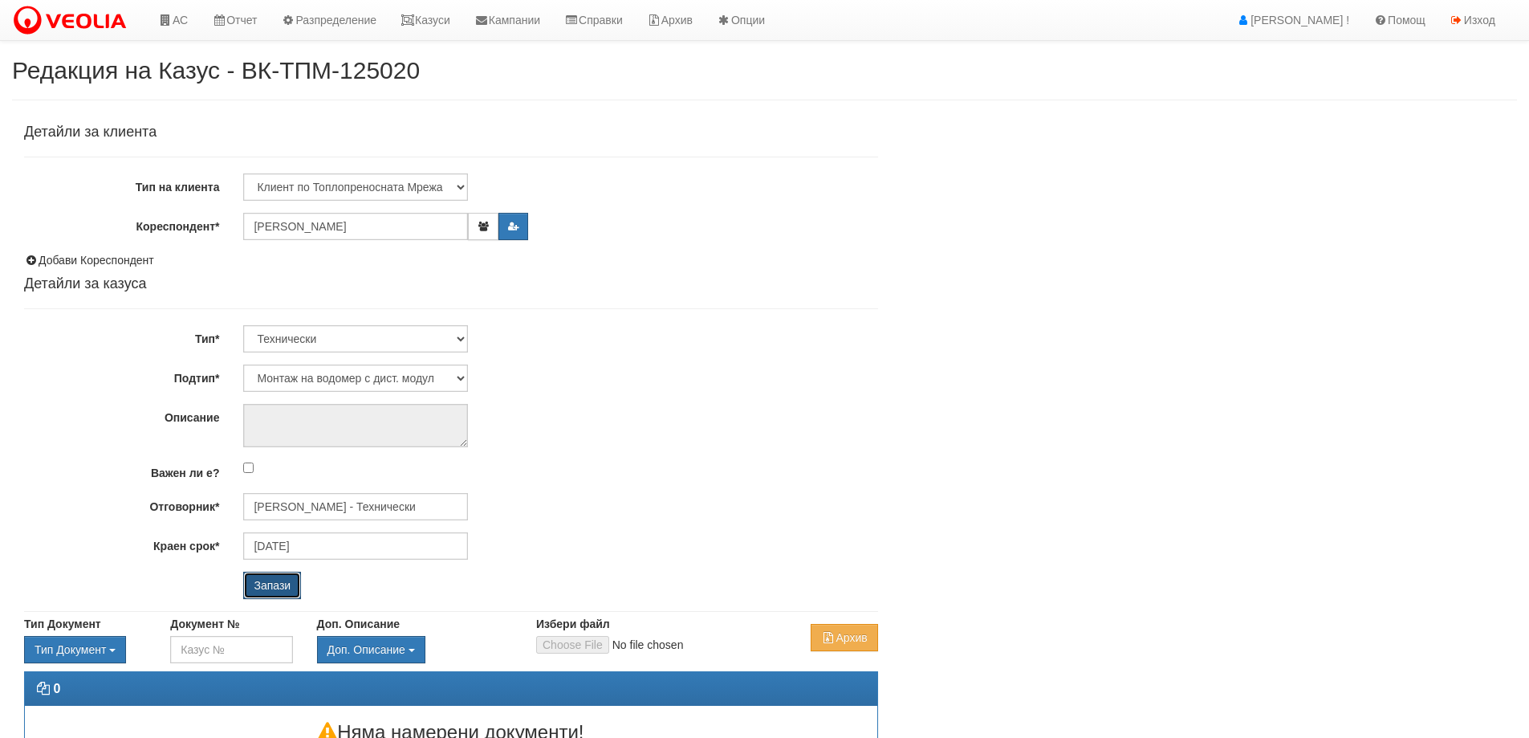
click at [254, 585] on input "Запази" at bounding box center [272, 585] width 58 height 27
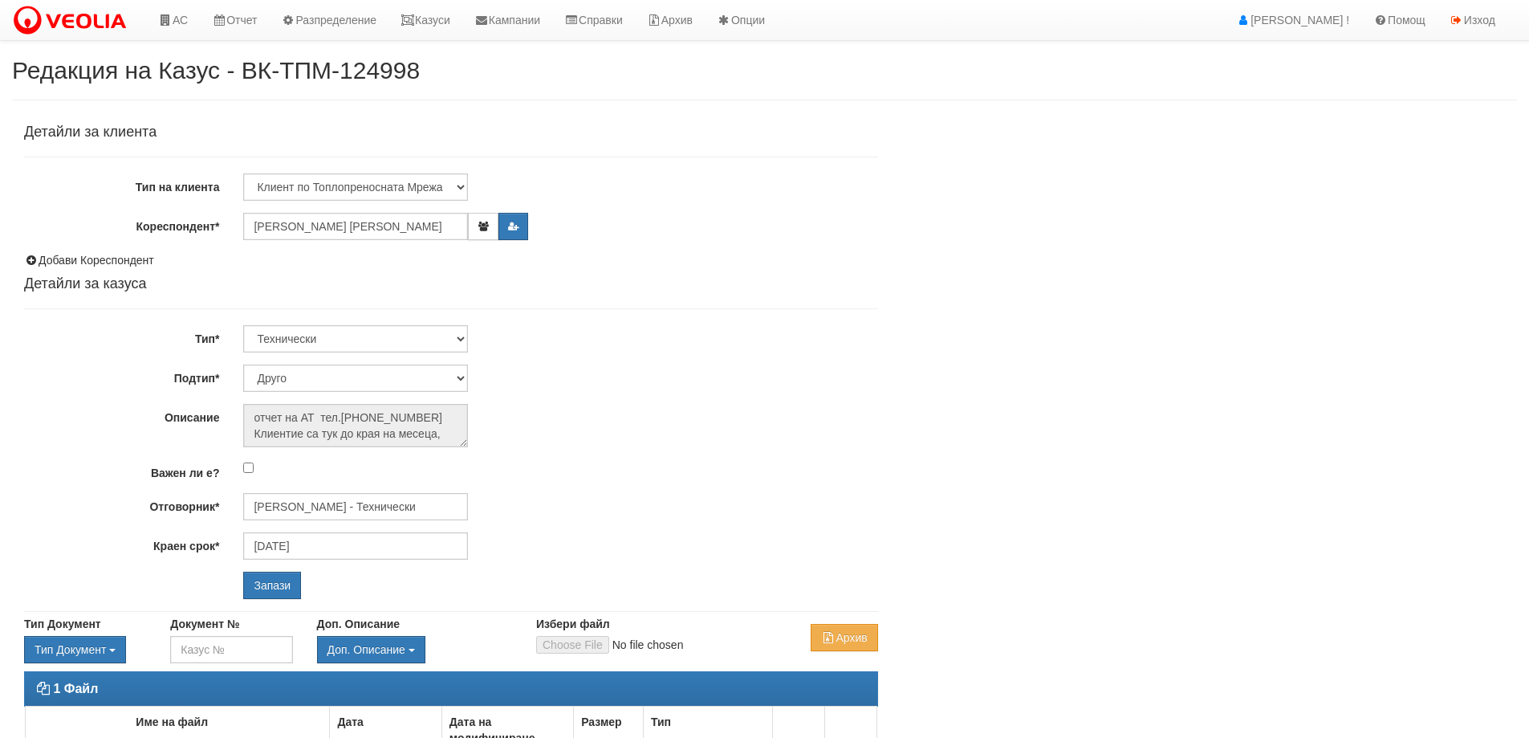
select select "Друго"
click at [364, 506] on input "[PERSON_NAME] - Технически" at bounding box center [355, 506] width 225 height 27
click at [361, 529] on div "[PERSON_NAME] - Технически" at bounding box center [702, 532] width 914 height 20
type input "[PERSON_NAME] - Технически"
click at [280, 594] on input "Запази" at bounding box center [272, 585] width 58 height 27
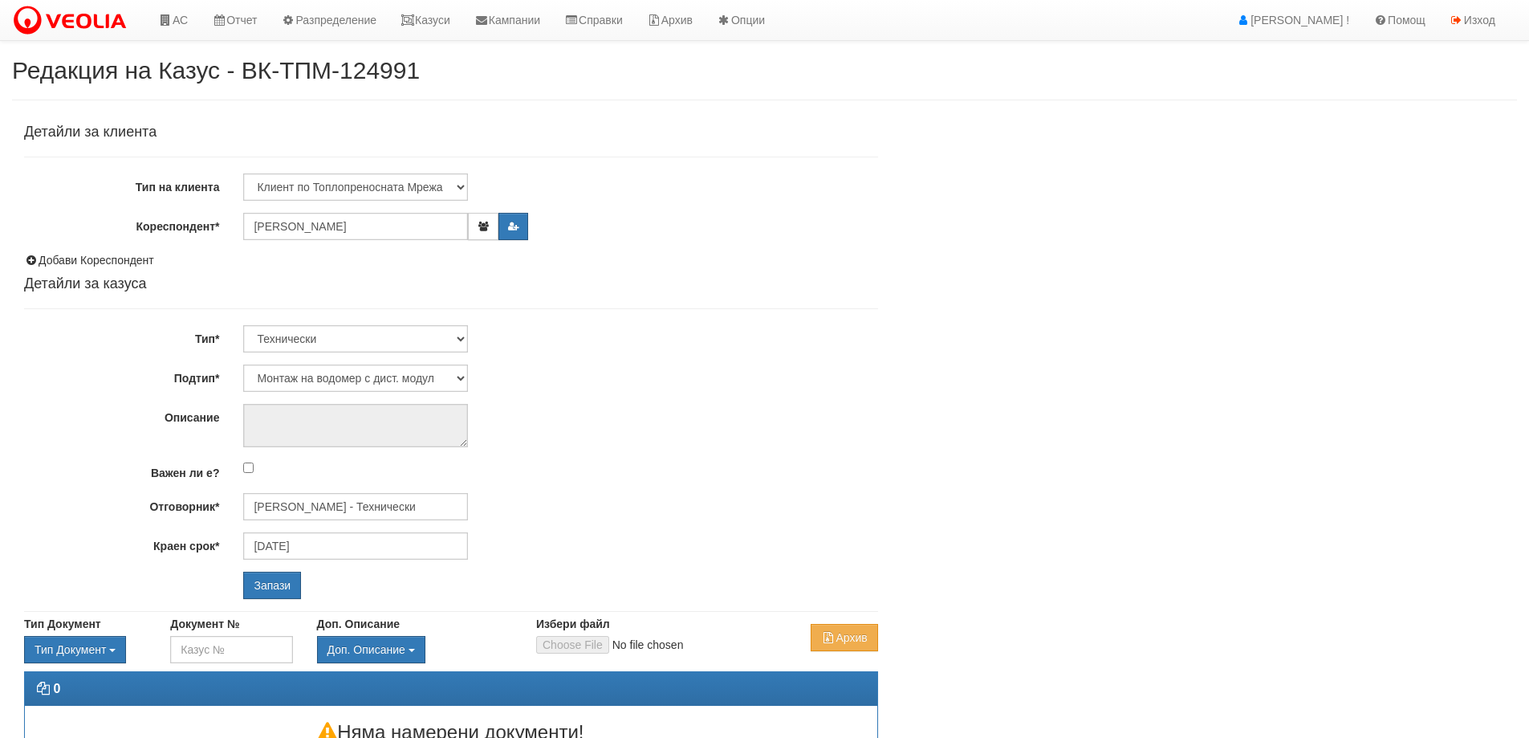
select select "Монтаж на водомер с дист. модул"
click at [404, 497] on input "Диян Стоянов - Технически" at bounding box center [355, 506] width 225 height 27
click at [324, 551] on div "Петър Добрев - Технически" at bounding box center [702, 550] width 914 height 20
type input "Петър Добрев - Технически"
click at [292, 589] on input "Запази" at bounding box center [272, 585] width 58 height 27
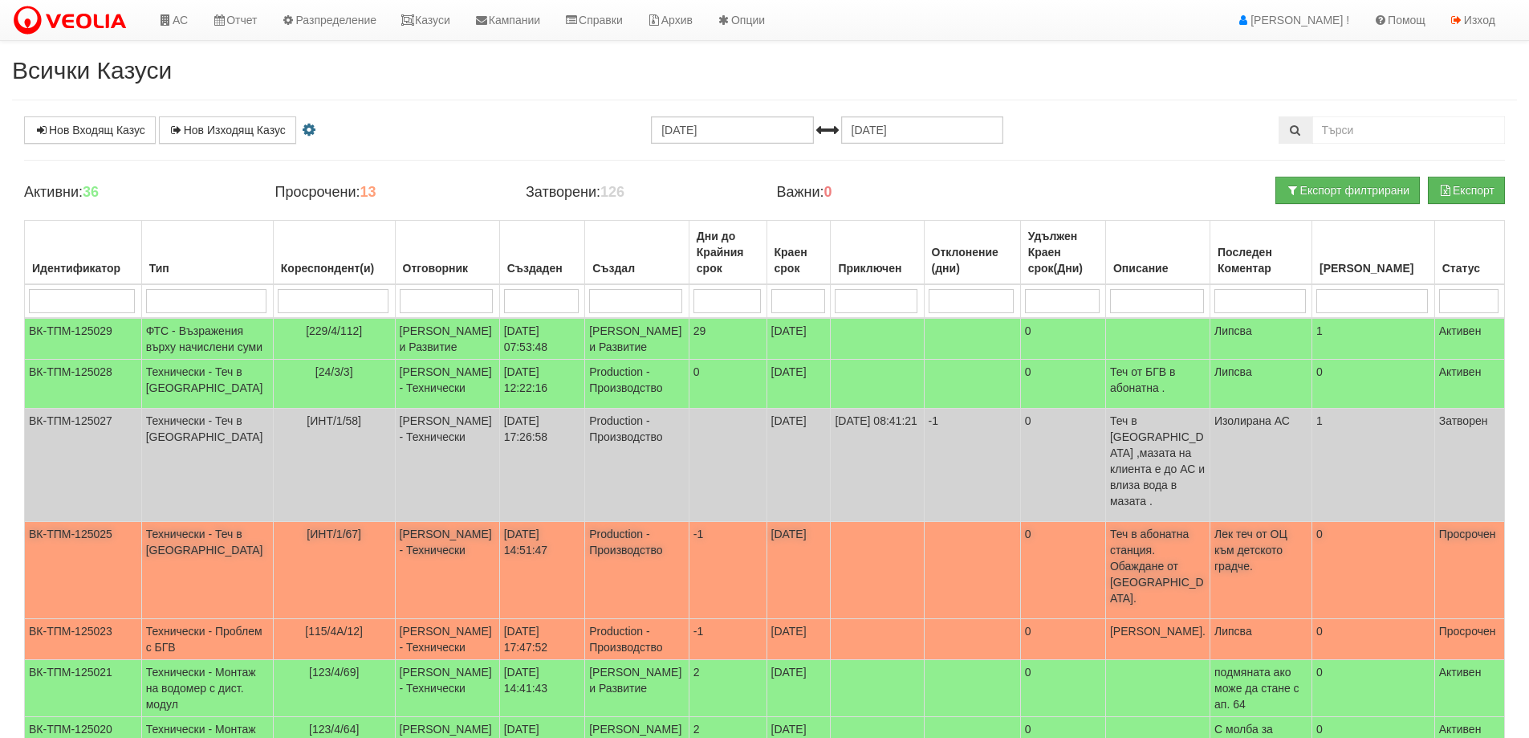
click at [308, 531] on span "[ИНТ/1/67]" at bounding box center [334, 533] width 55 height 13
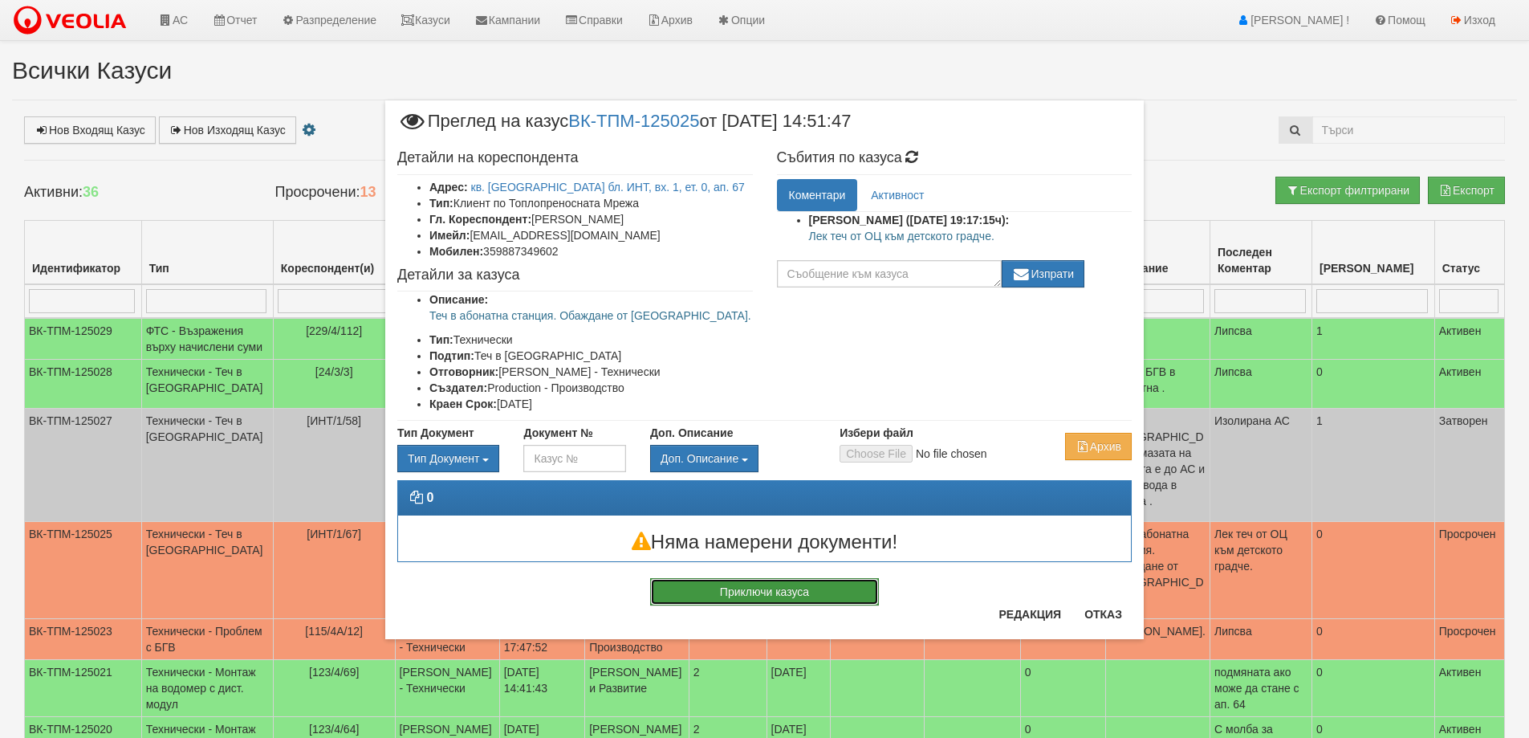
click at [791, 592] on button "Приключи казуса" at bounding box center [764, 591] width 229 height 27
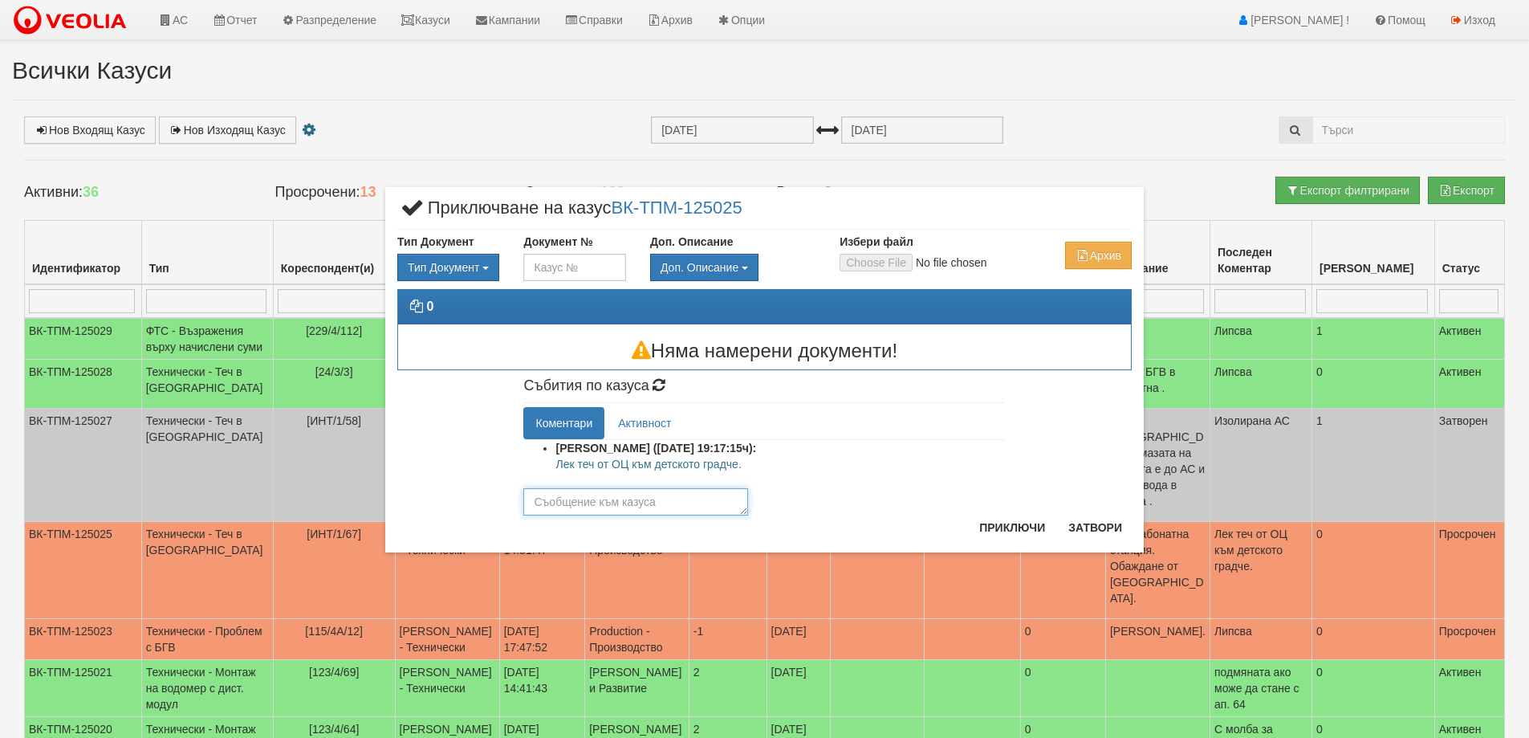
click at [596, 498] on textarea at bounding box center [635, 501] width 225 height 27
type textarea "Теч от основната тръба изолирана АС"
click at [999, 525] on button "Приключи" at bounding box center [1012, 528] width 85 height 26
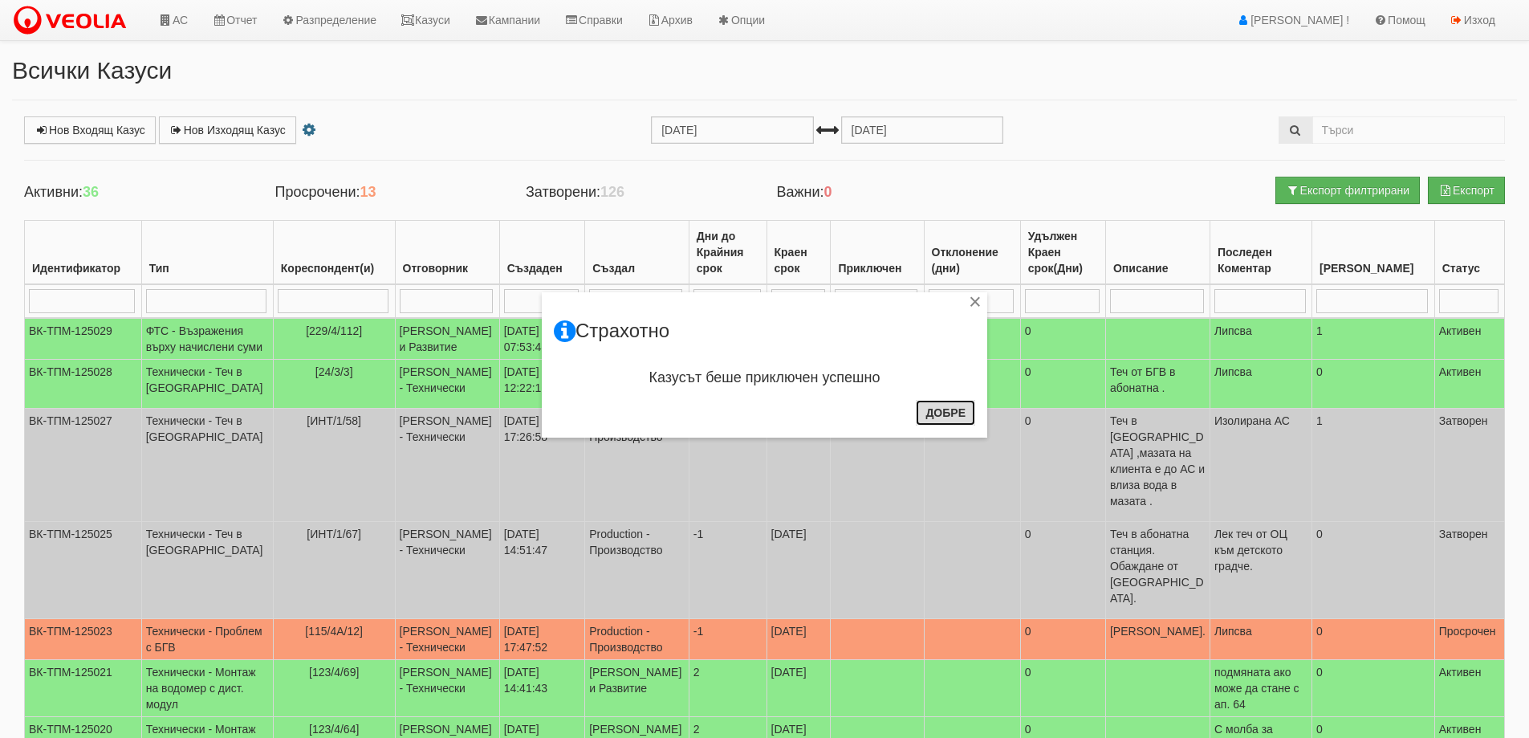
click at [938, 403] on button "Добре" at bounding box center [945, 413] width 59 height 26
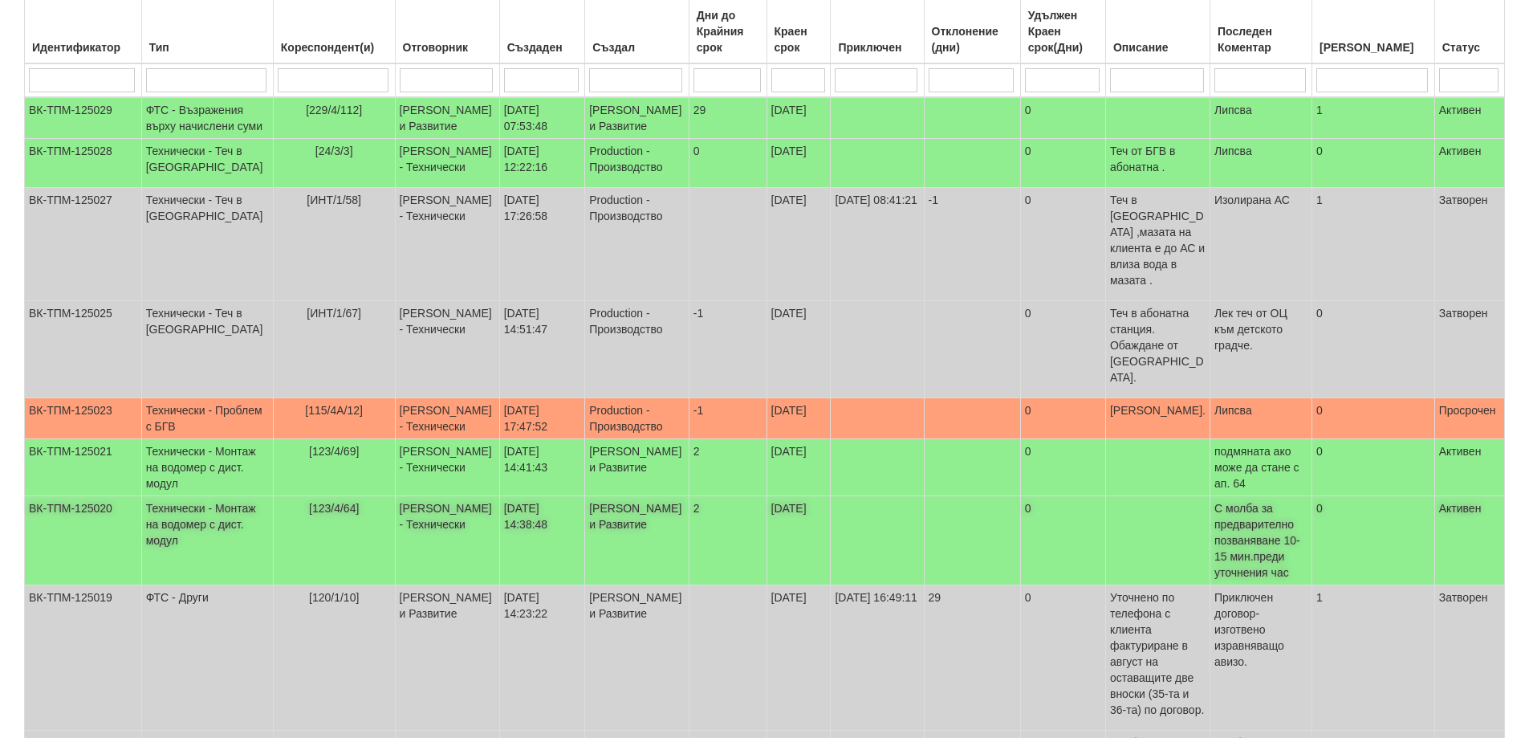
scroll to position [405, 0]
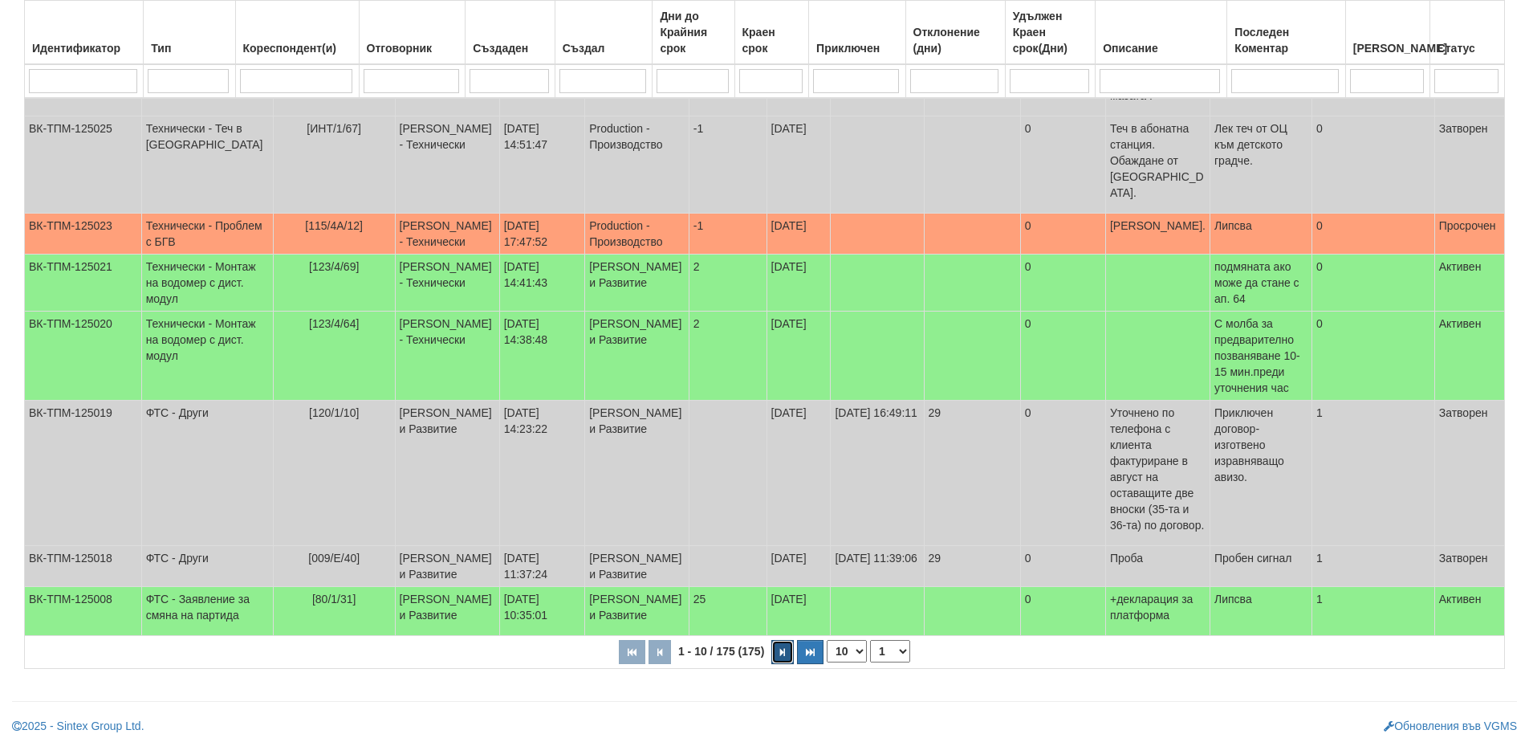
click at [787, 648] on button "button" at bounding box center [782, 652] width 22 height 24
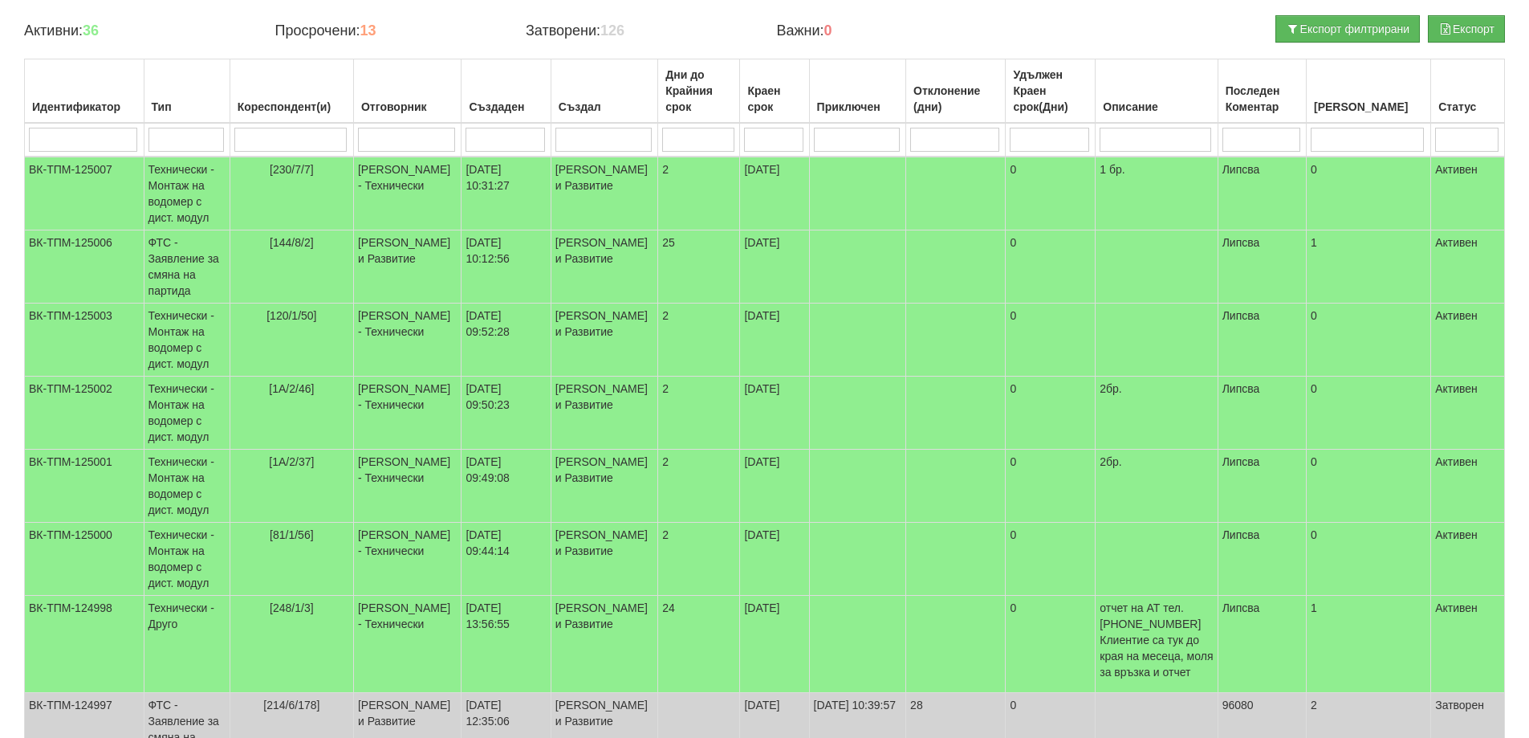
scroll to position [165, 0]
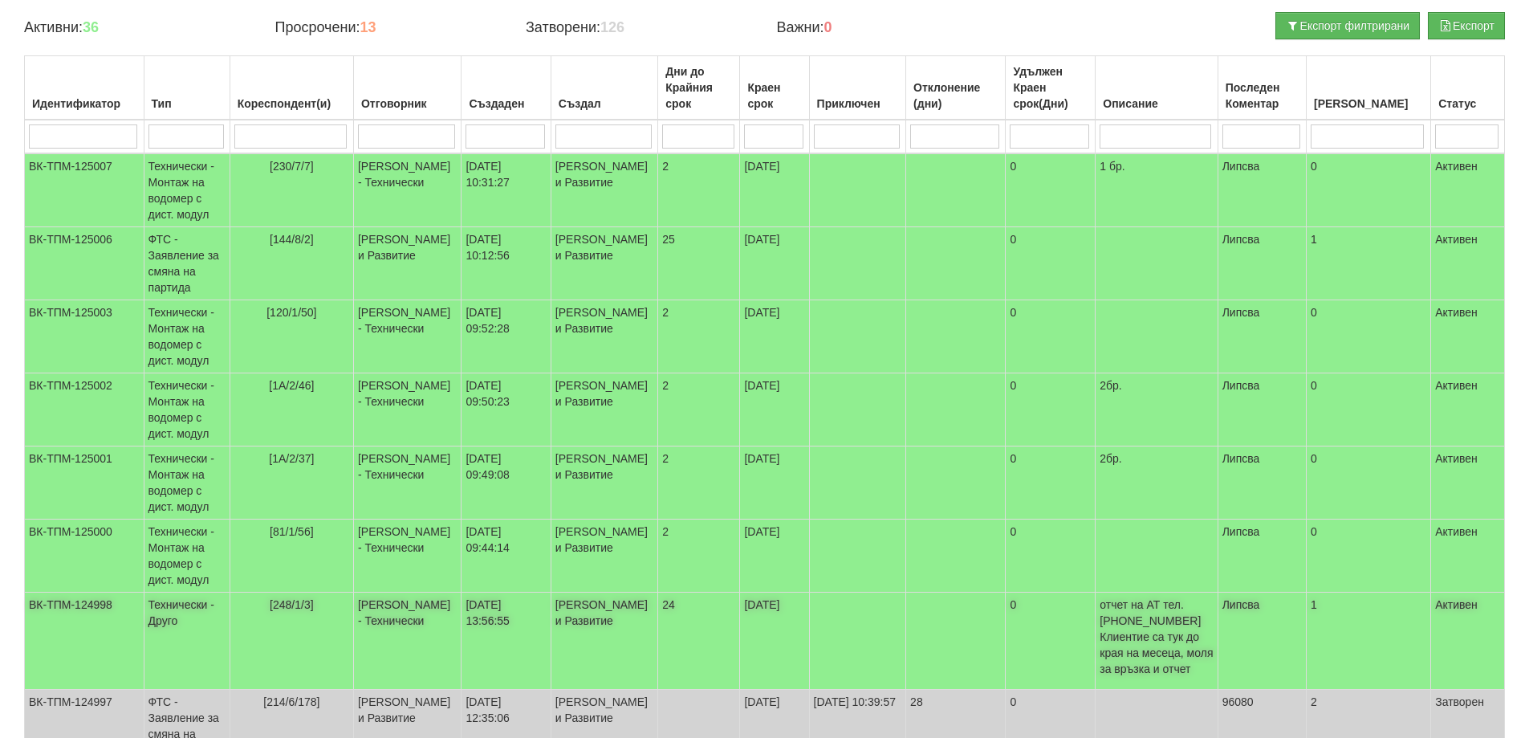
click at [302, 605] on span "[248/1/3]" at bounding box center [292, 604] width 44 height 13
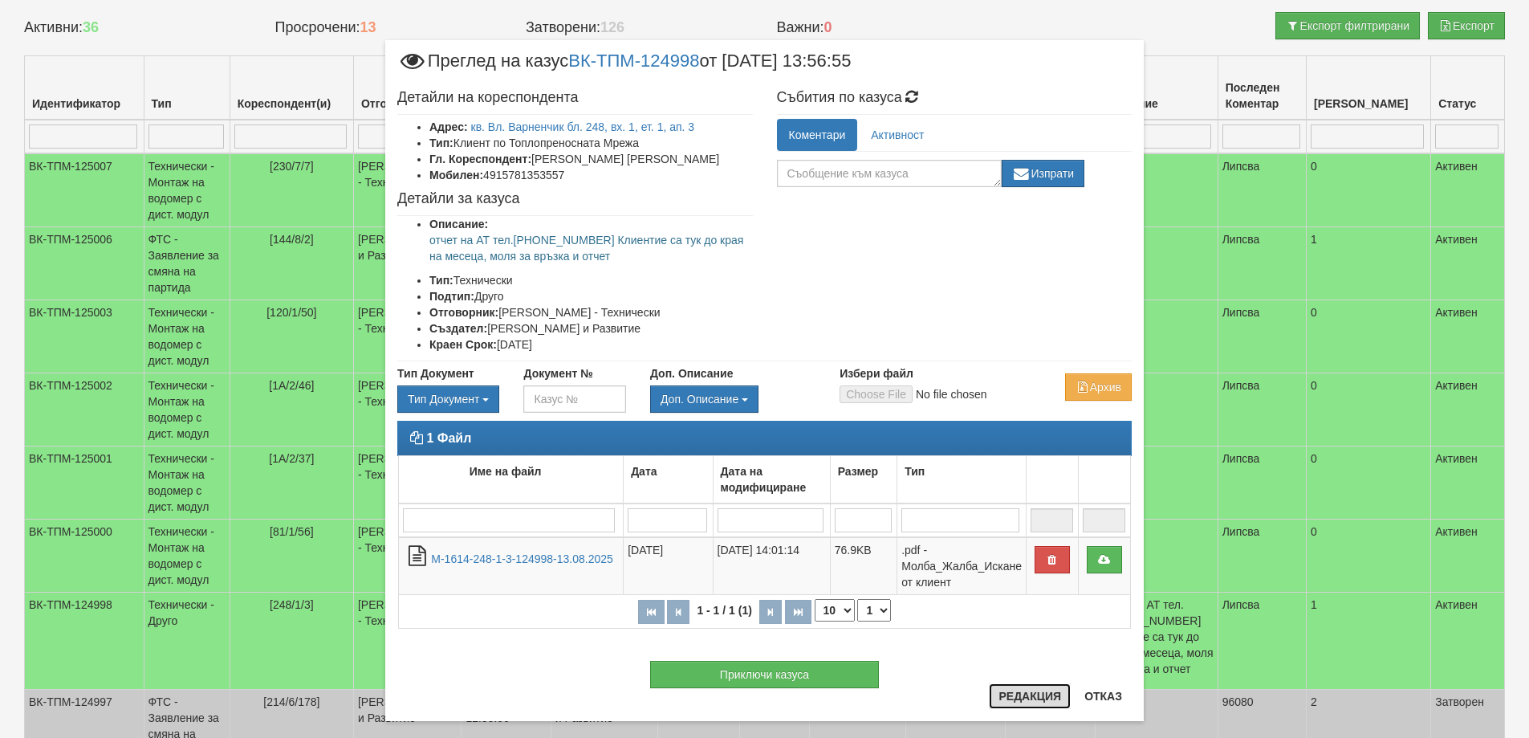
click at [1019, 689] on button "Редакция" at bounding box center [1030, 696] width 82 height 26
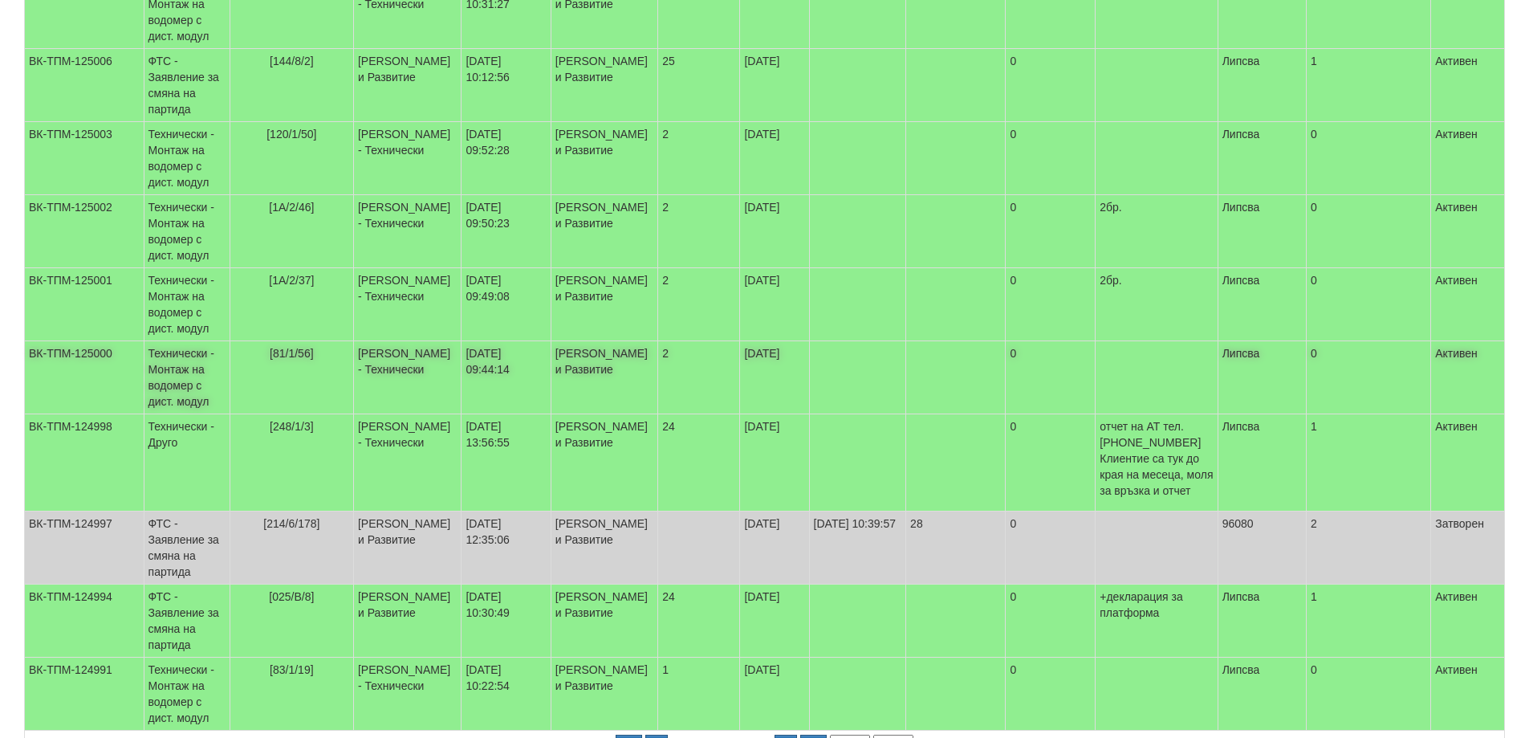
scroll to position [405, 0]
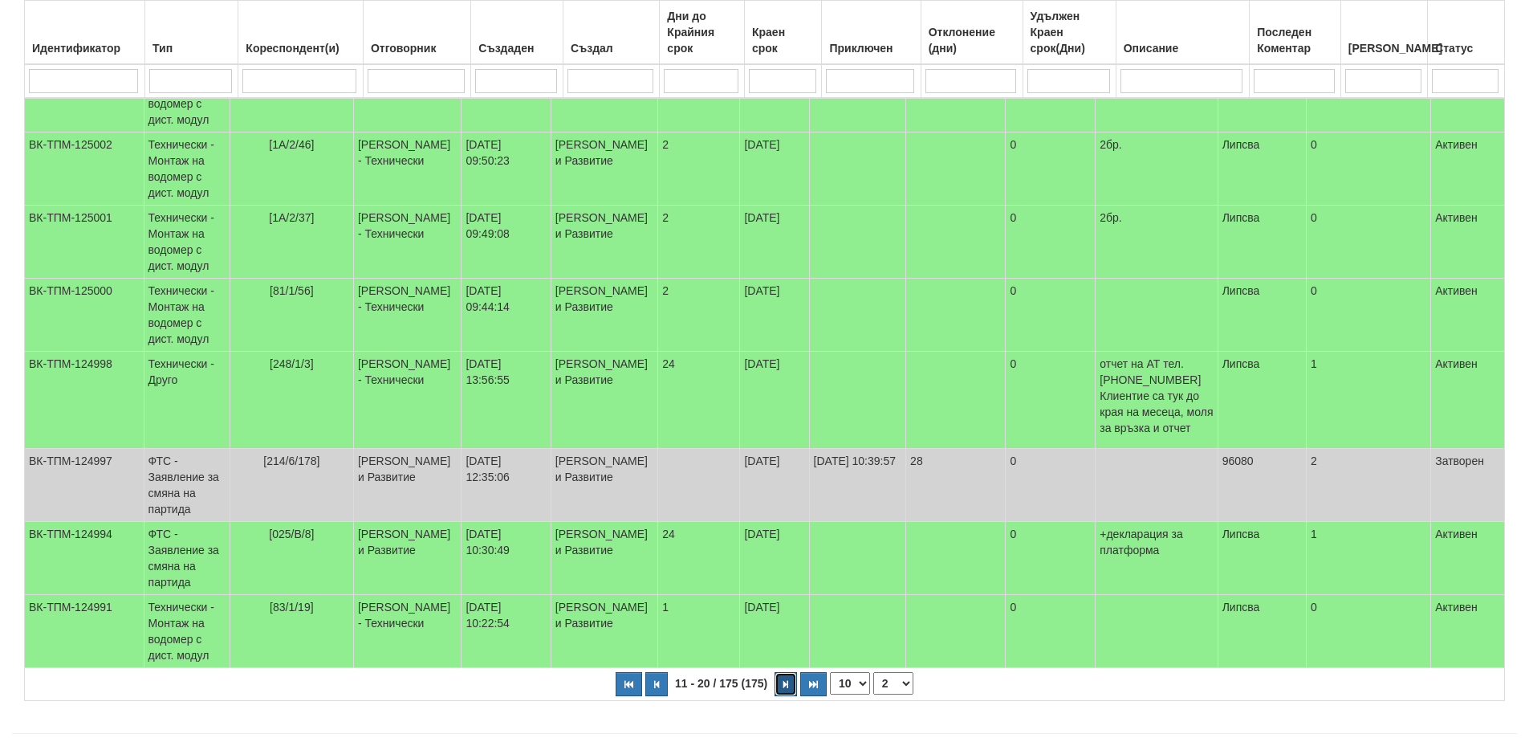
click at [787, 687] on icon "button" at bounding box center [785, 684] width 5 height 9
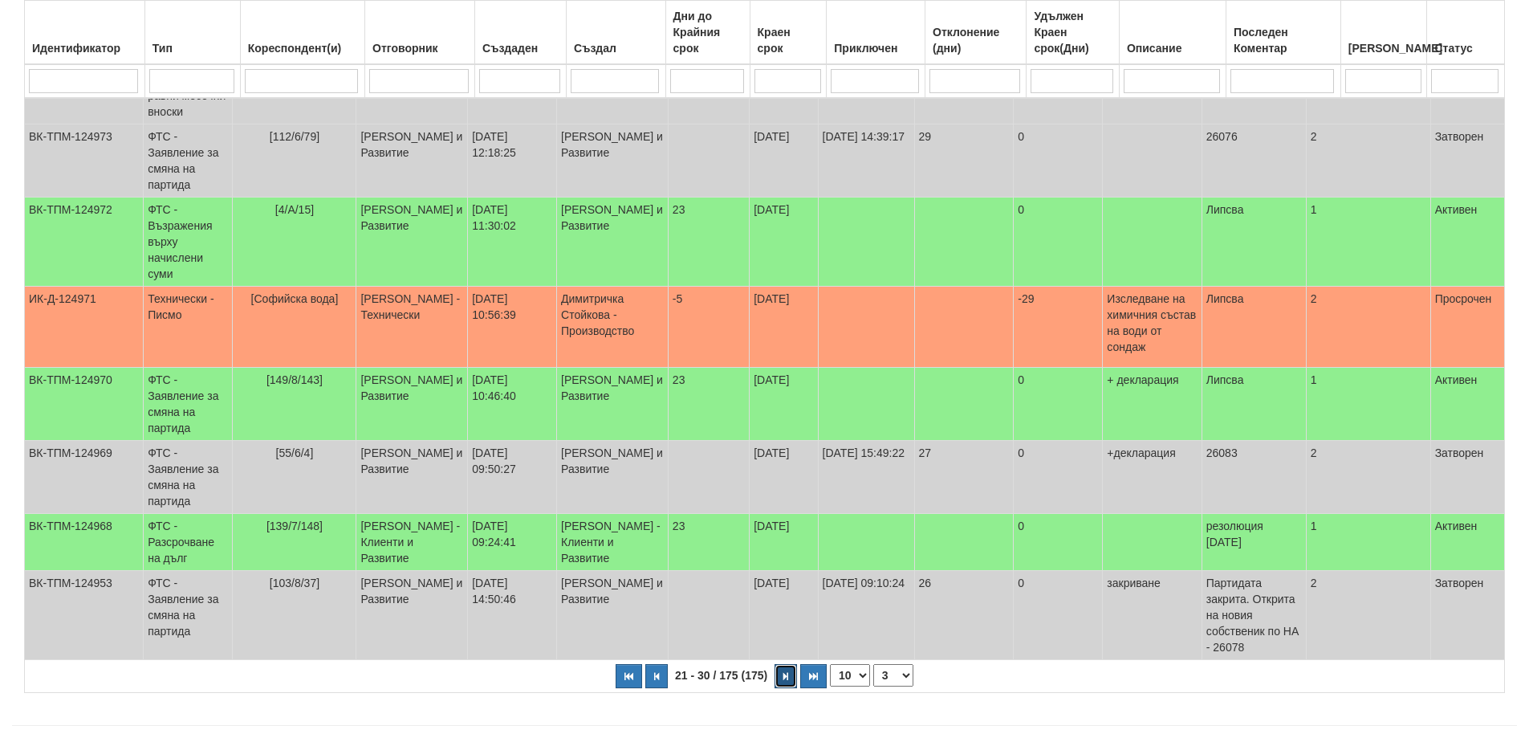
click at [779, 664] on button "button" at bounding box center [786, 676] width 22 height 24
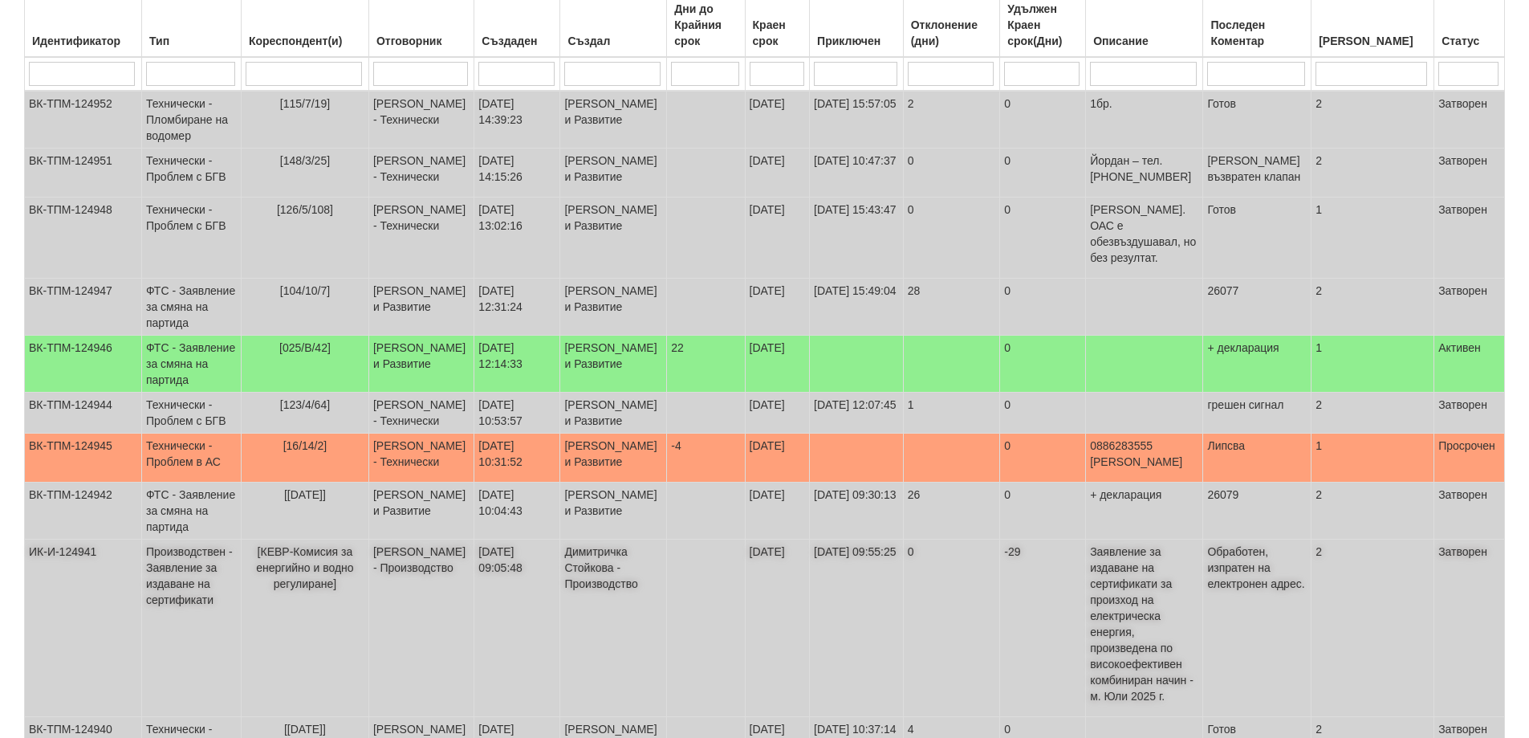
scroll to position [245, 0]
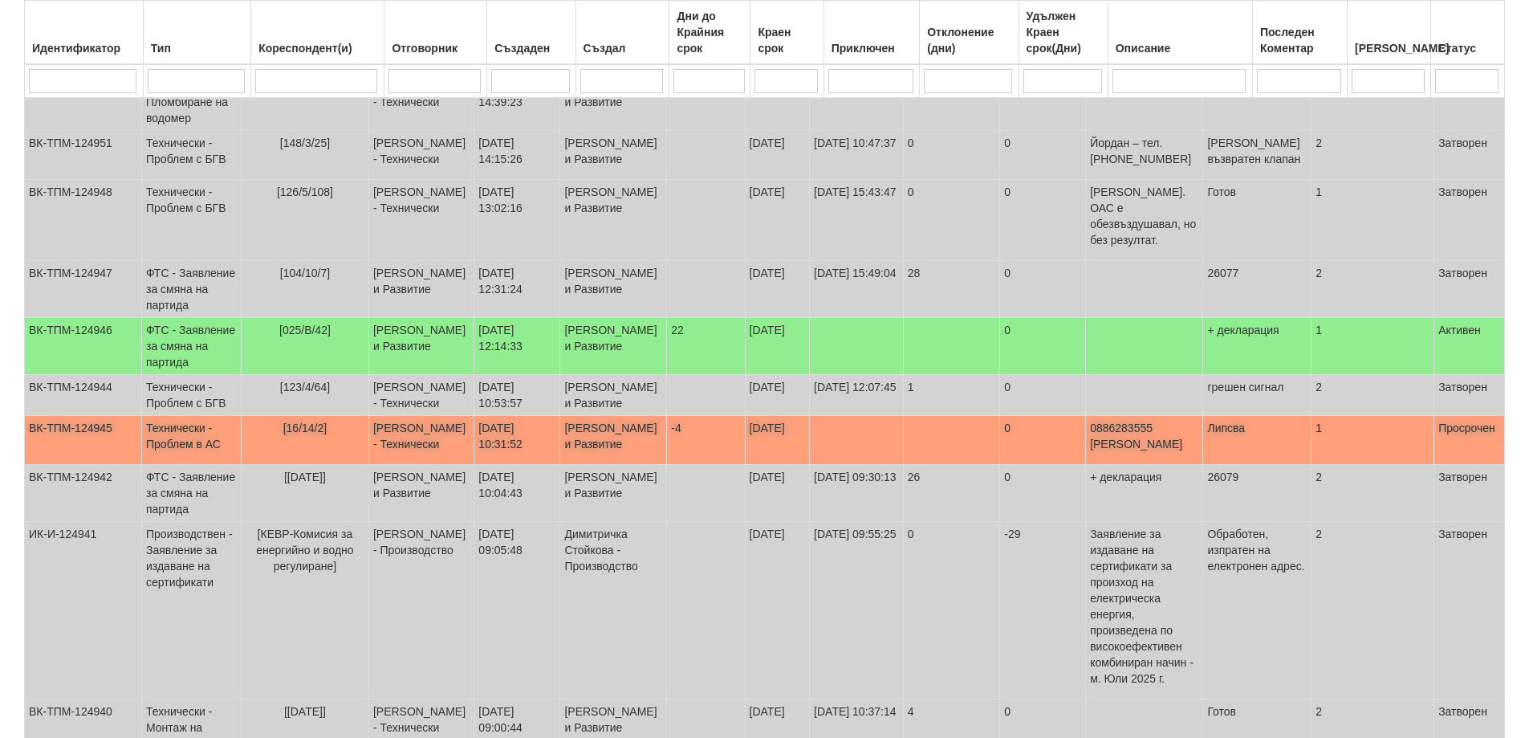
click at [313, 434] on span "[16/14/2]" at bounding box center [305, 427] width 44 height 13
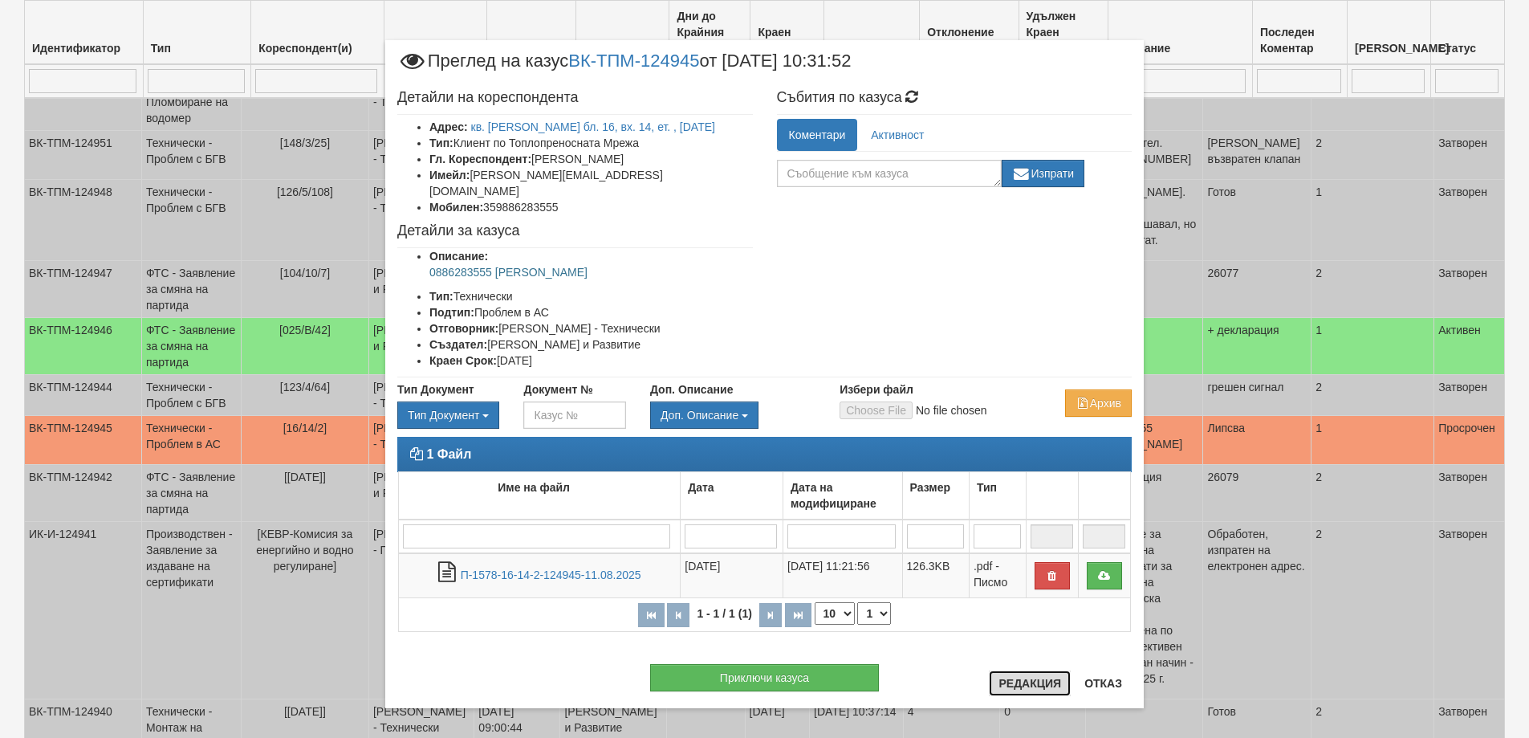
click at [1029, 694] on button "Редакция" at bounding box center [1030, 683] width 82 height 26
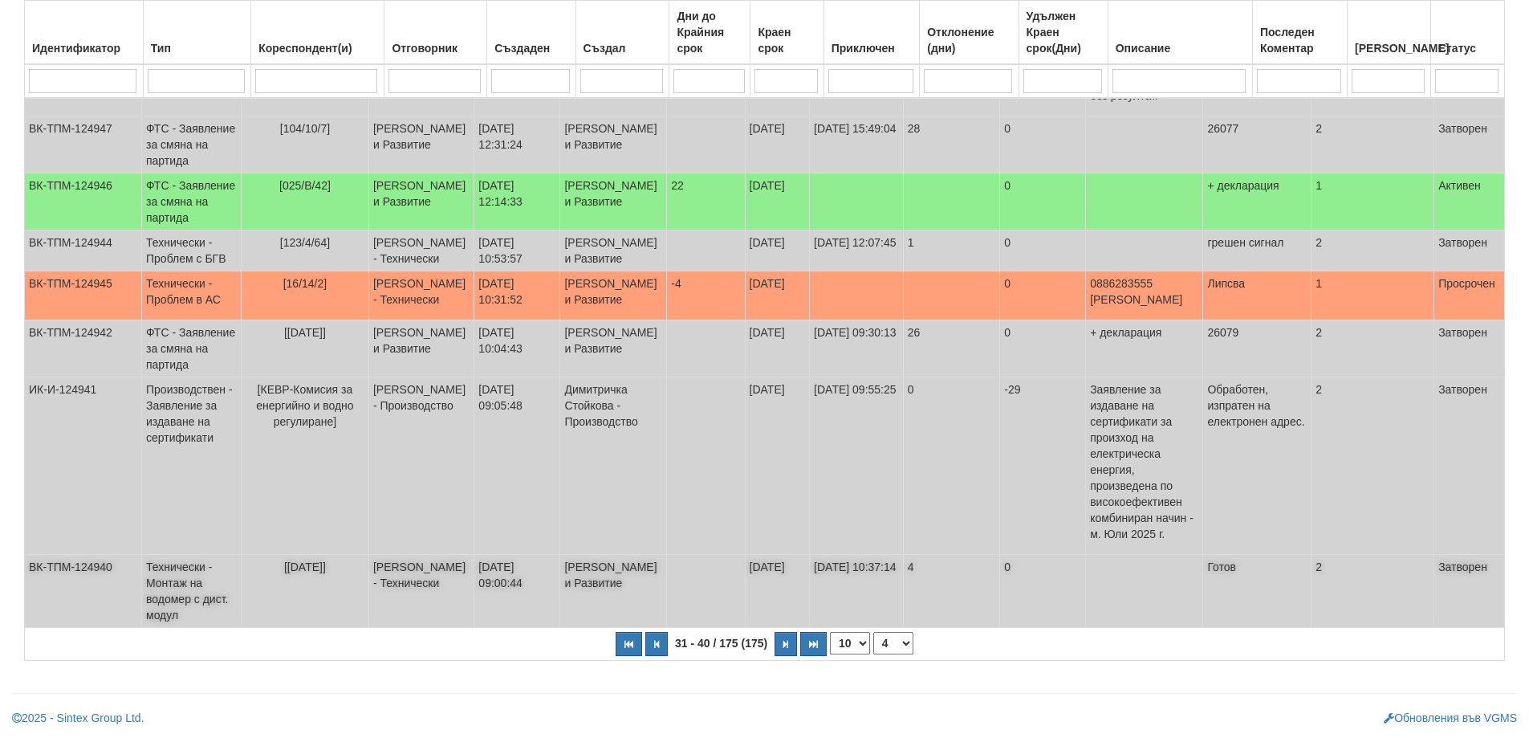
scroll to position [486, 0]
click at [786, 647] on icon "button" at bounding box center [785, 644] width 5 height 9
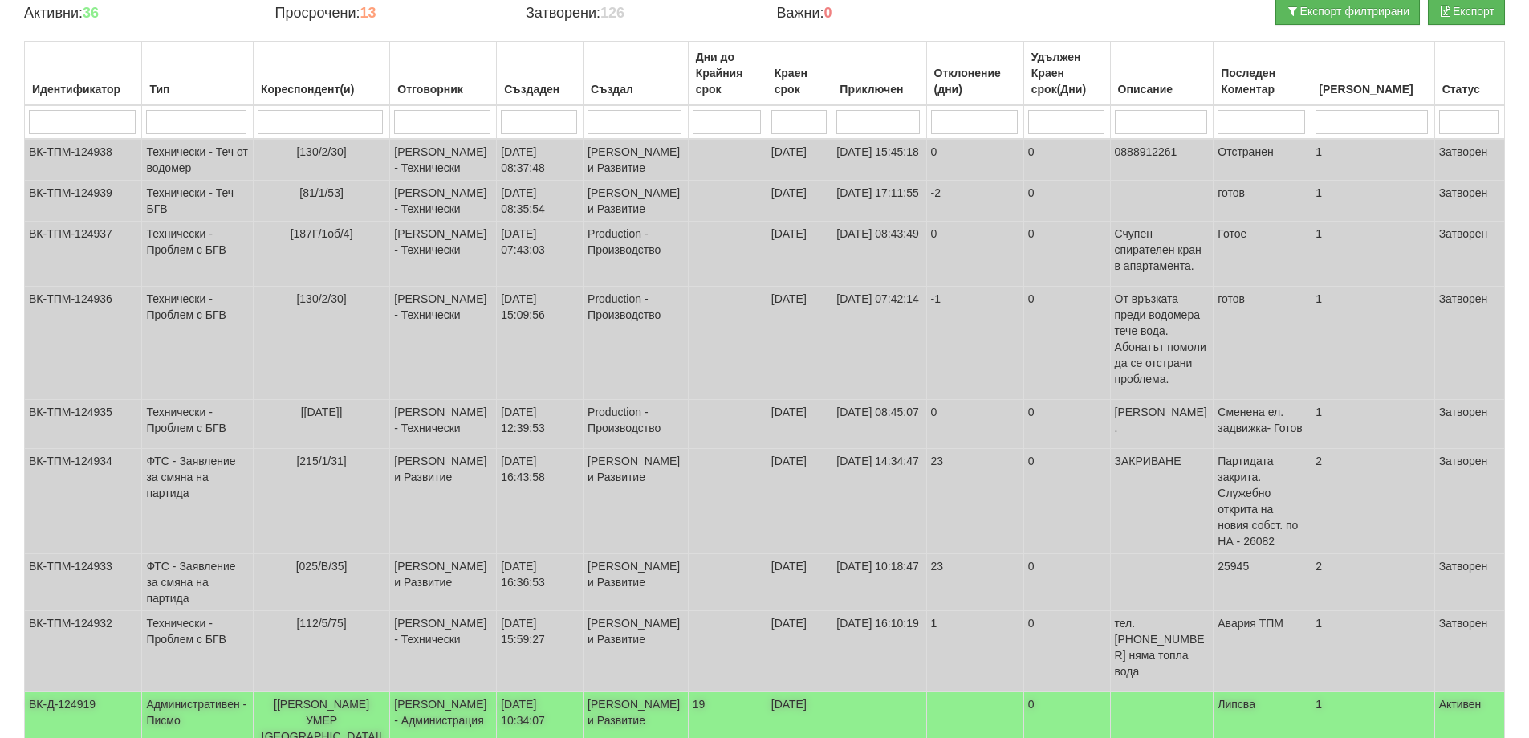
scroll to position [165, 0]
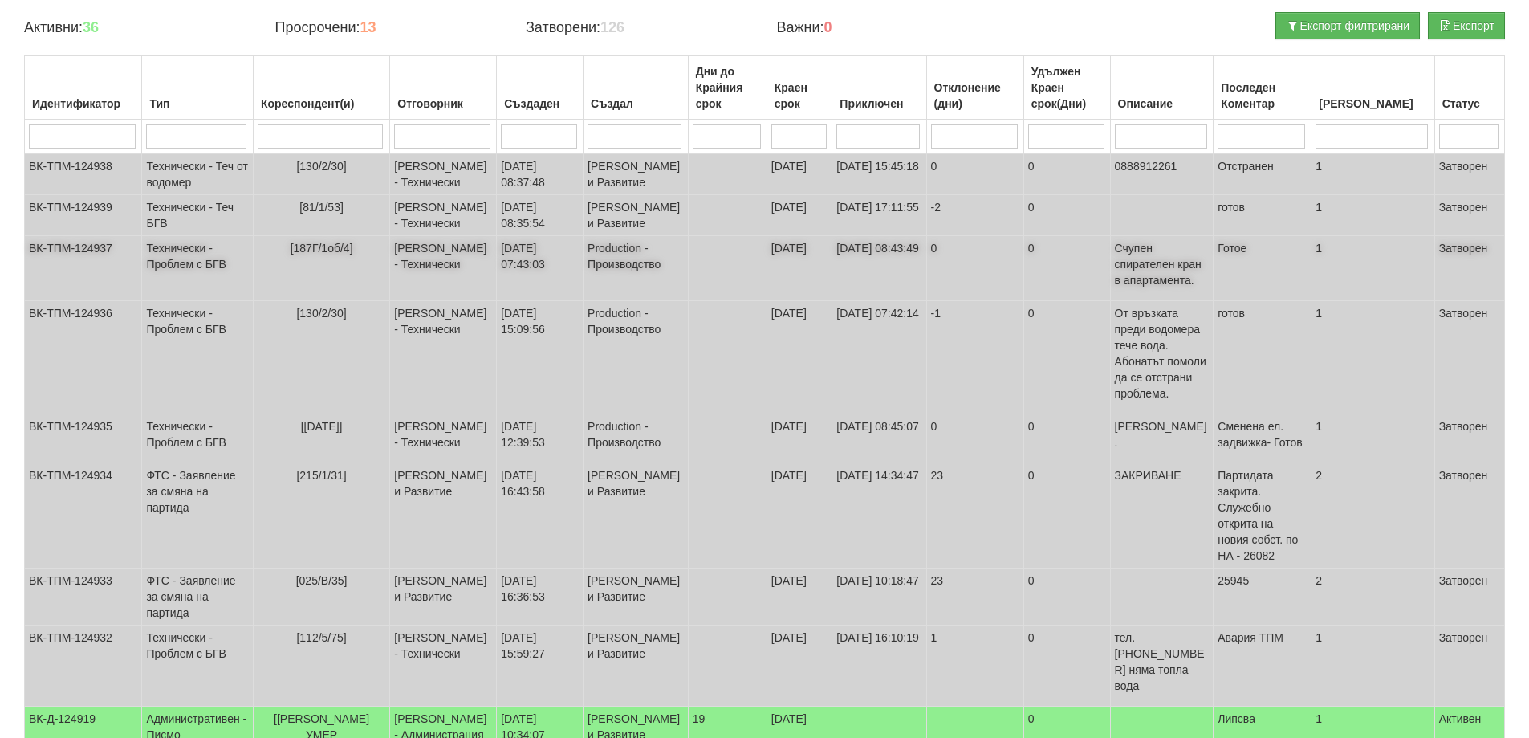
click at [1247, 254] on span "Готое" at bounding box center [1232, 248] width 29 height 13
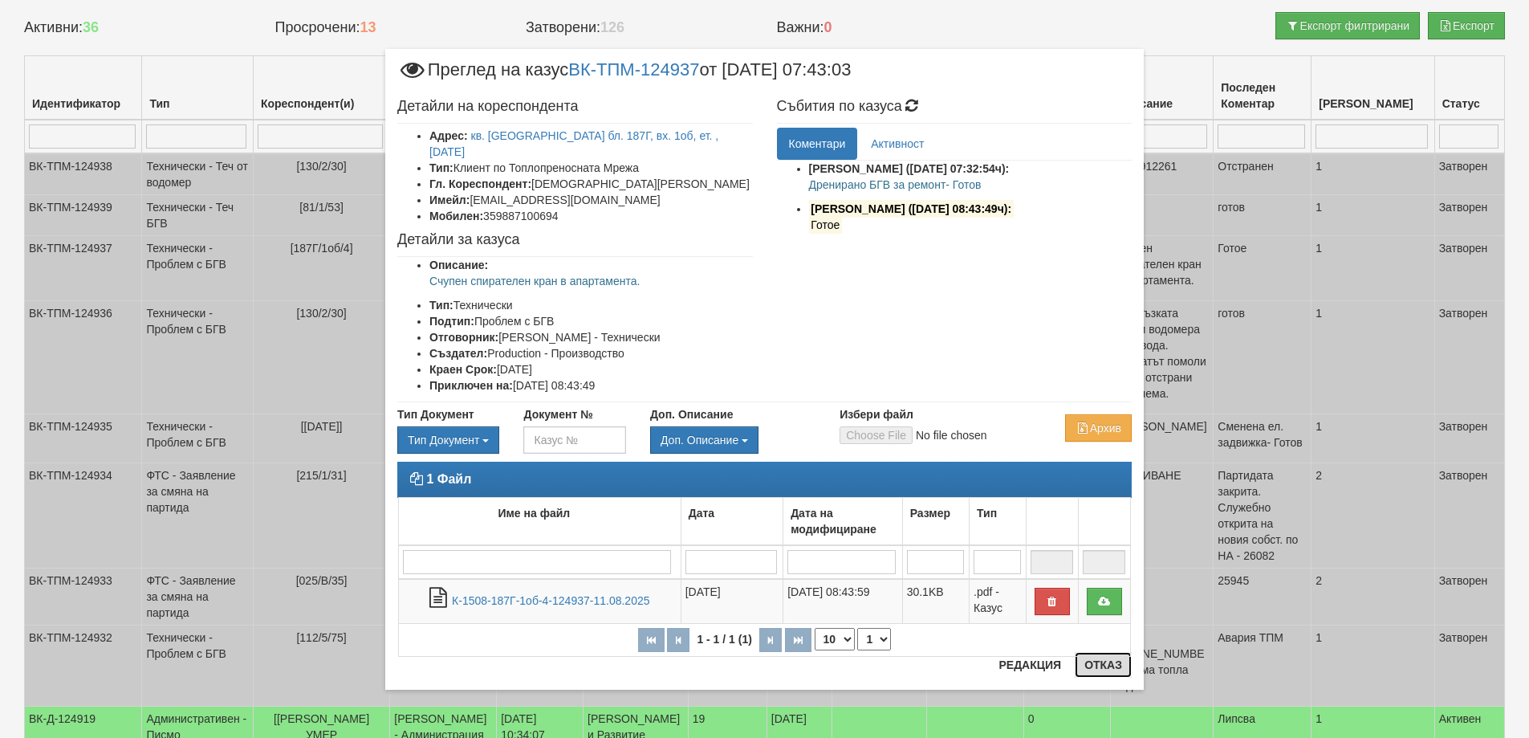
click at [1098, 669] on button "Отказ" at bounding box center [1103, 665] width 57 height 26
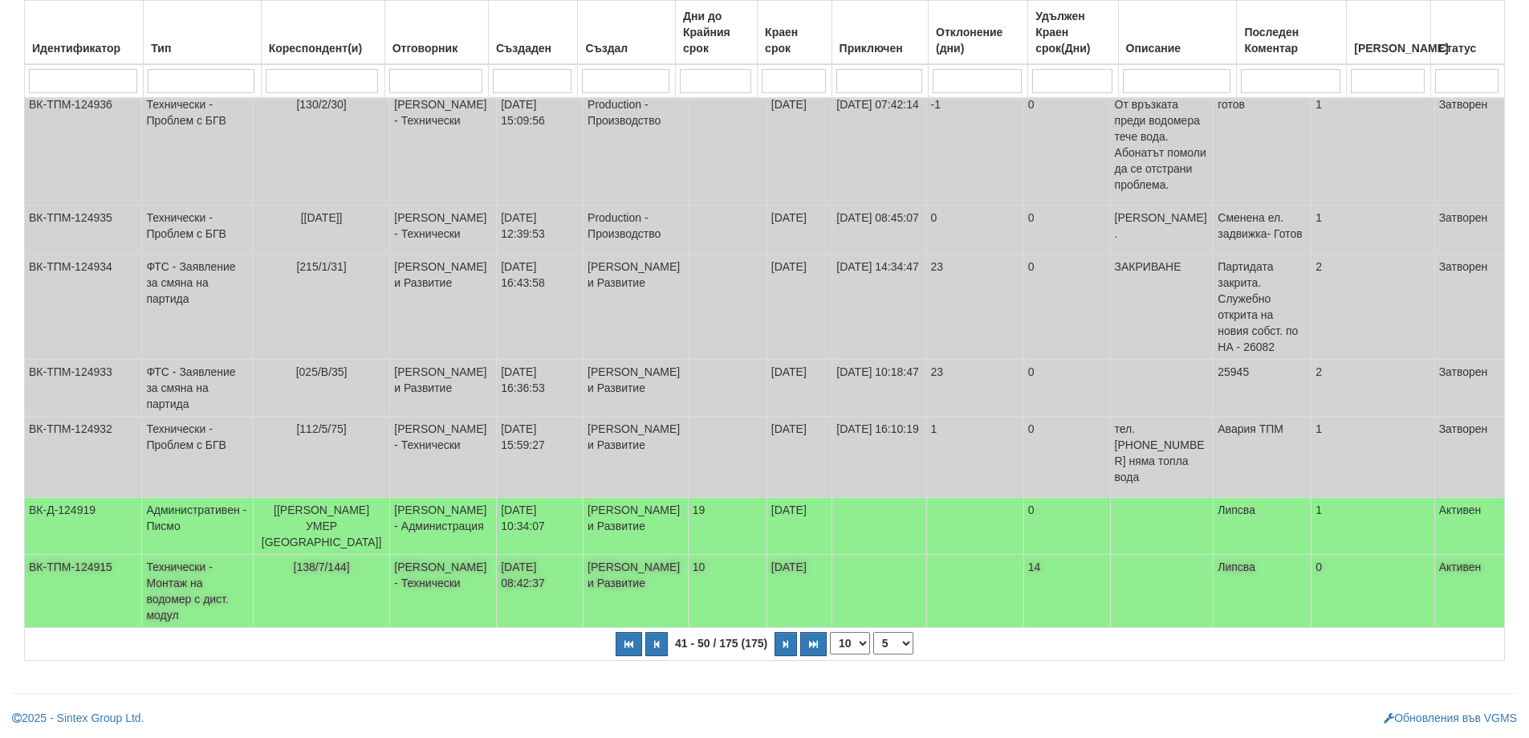
scroll to position [405, 0]
click at [787, 643] on icon "button" at bounding box center [785, 644] width 5 height 9
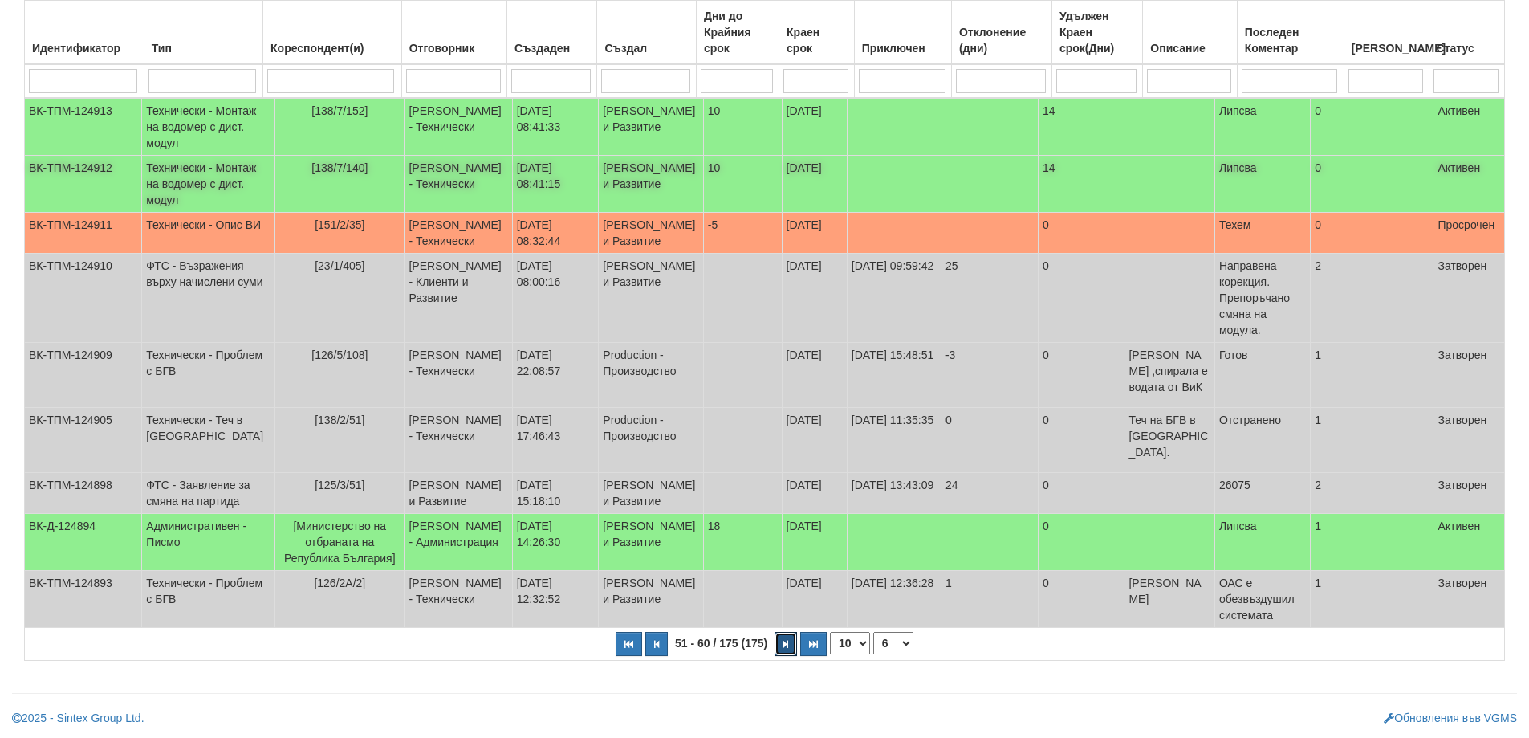
scroll to position [341, 0]
click at [791, 641] on button "button" at bounding box center [786, 644] width 22 height 24
select select "7"
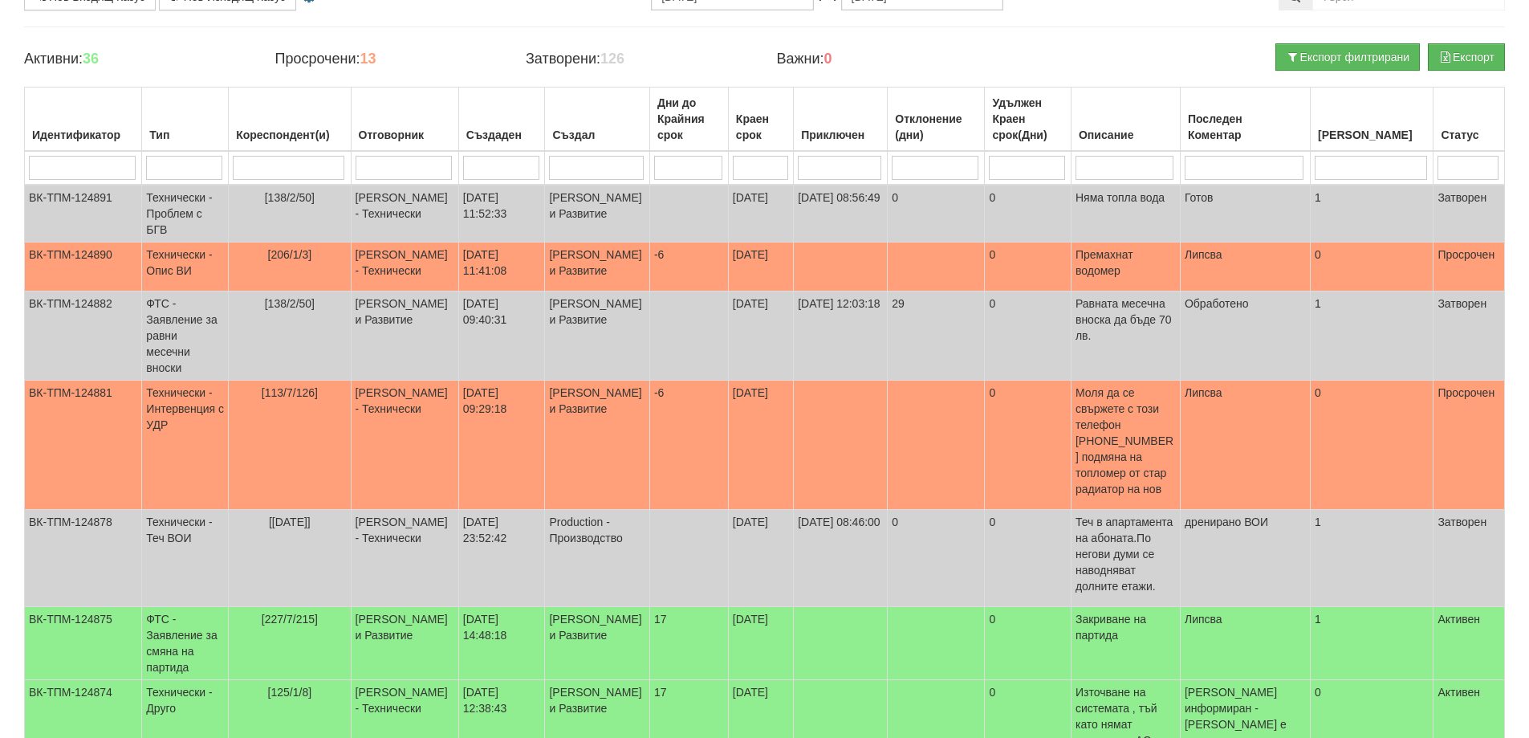
scroll to position [100, 0]
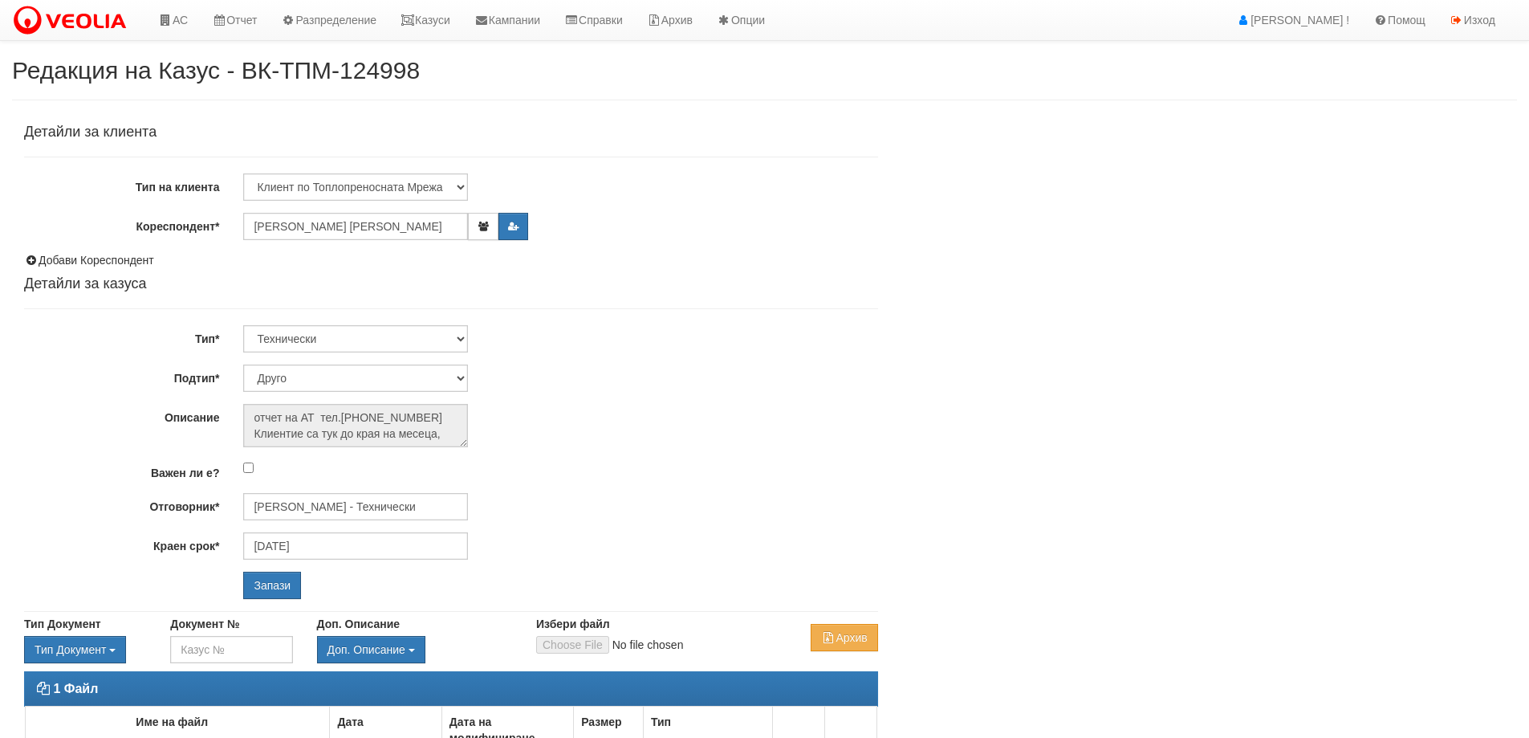
select select "Друго"
click at [291, 505] on input "[PERSON_NAME] - Технически" at bounding box center [355, 506] width 225 height 27
click at [289, 534] on div "[PERSON_NAME] - Технически" at bounding box center [702, 532] width 914 height 20
type input "[PERSON_NAME] - Технически"
click at [284, 584] on input "Запази" at bounding box center [272, 585] width 58 height 27
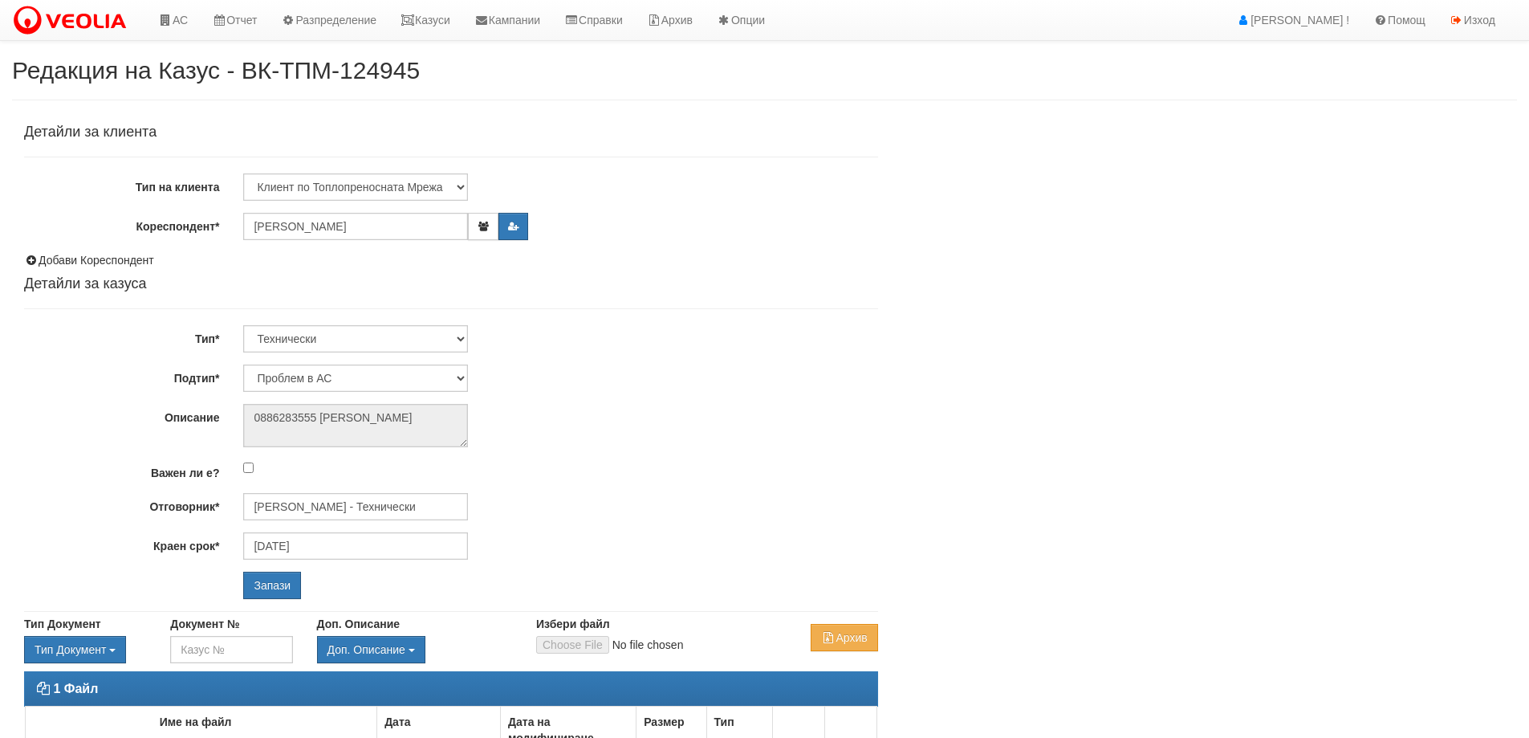
select select "Проблем в АС"
click at [393, 506] on input "[PERSON_NAME] - Технически" at bounding box center [355, 506] width 225 height 27
click at [352, 535] on div "[PERSON_NAME] - Технически" at bounding box center [702, 532] width 914 height 20
type input "[PERSON_NAME] - Технически"
click at [289, 588] on input "Запази" at bounding box center [272, 585] width 58 height 27
